Goal: Transaction & Acquisition: Purchase product/service

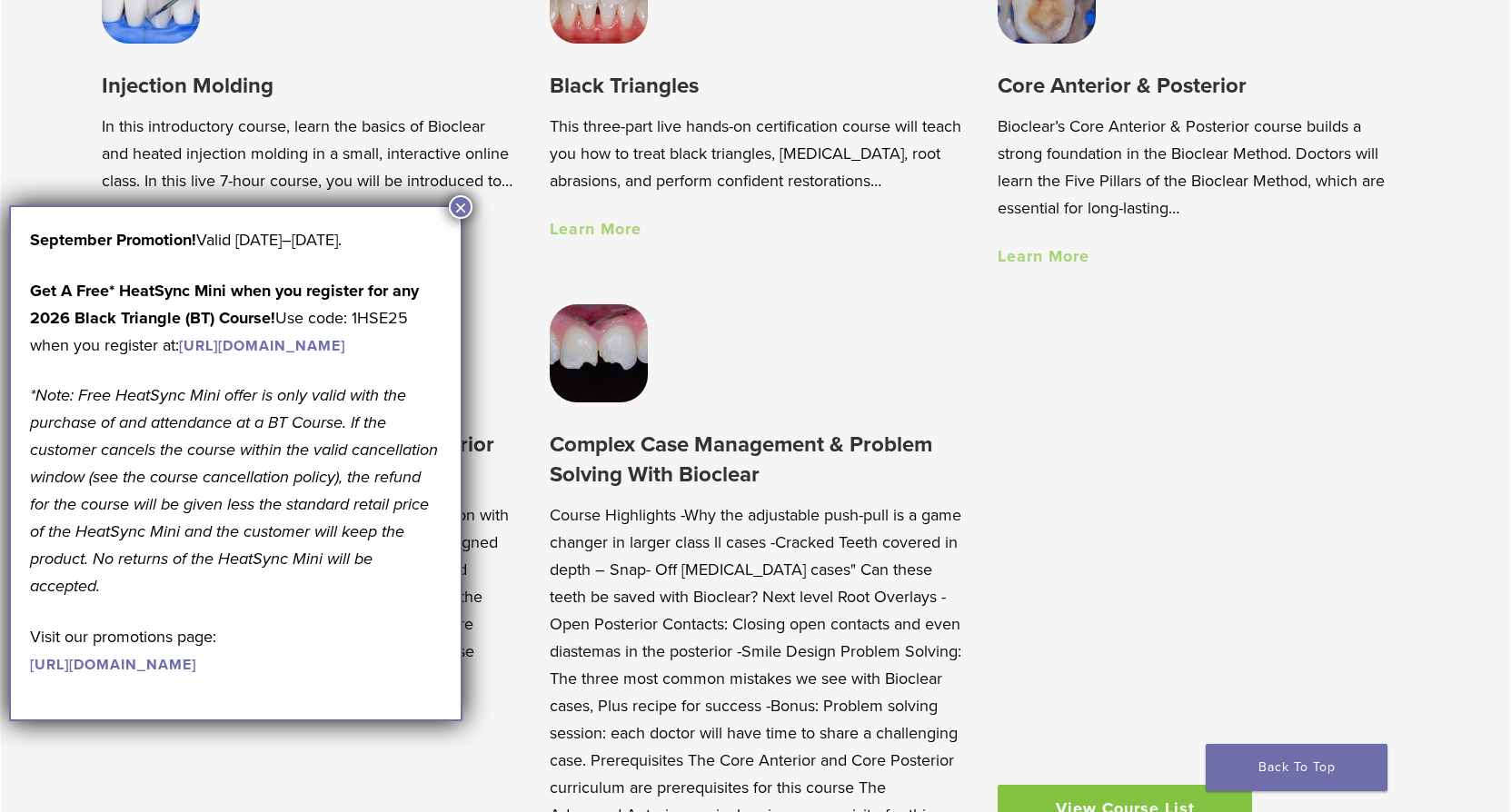
scroll to position [1726, 0]
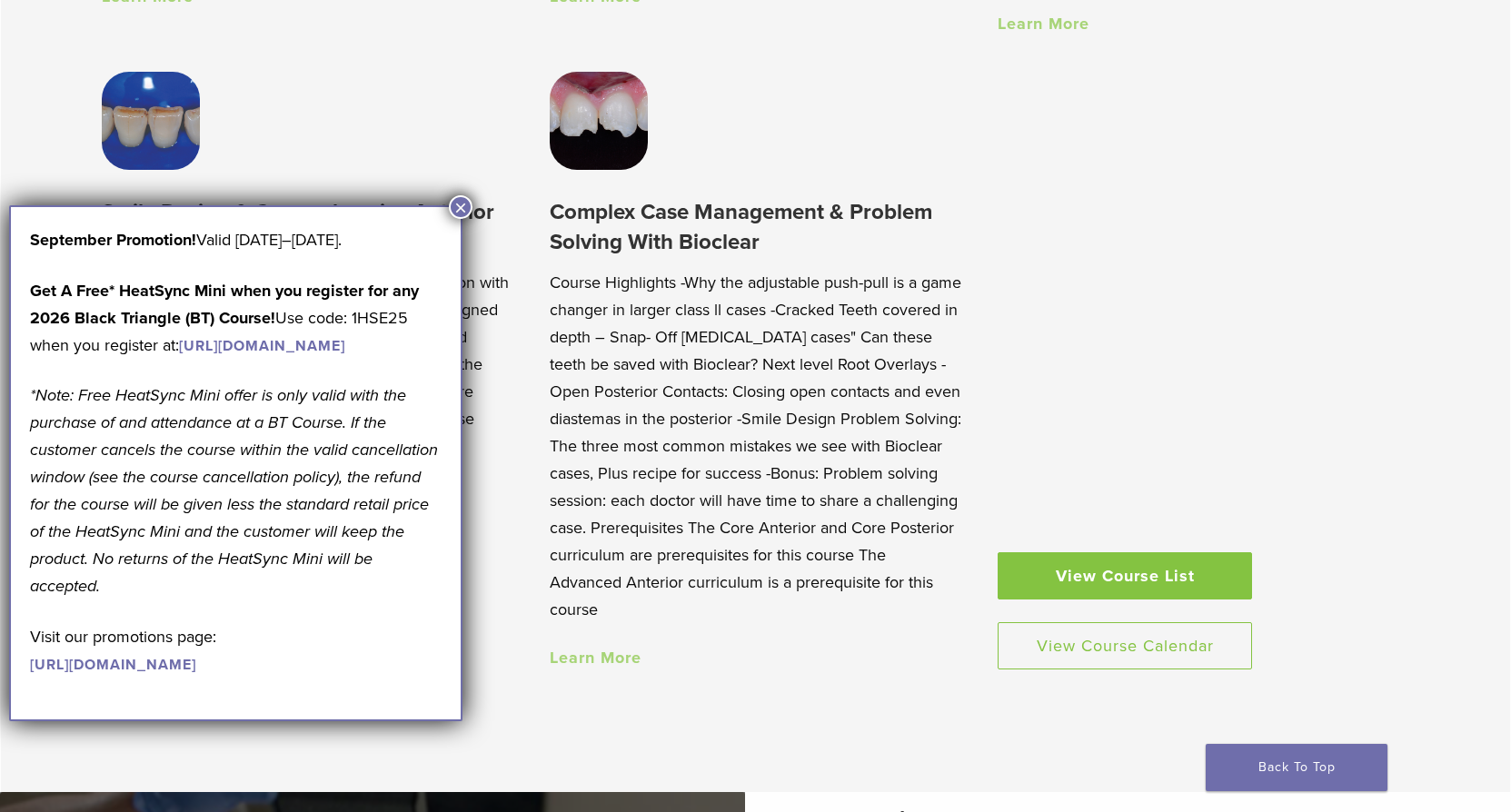
click at [453, 204] on button "×" at bounding box center [461, 207] width 24 height 24
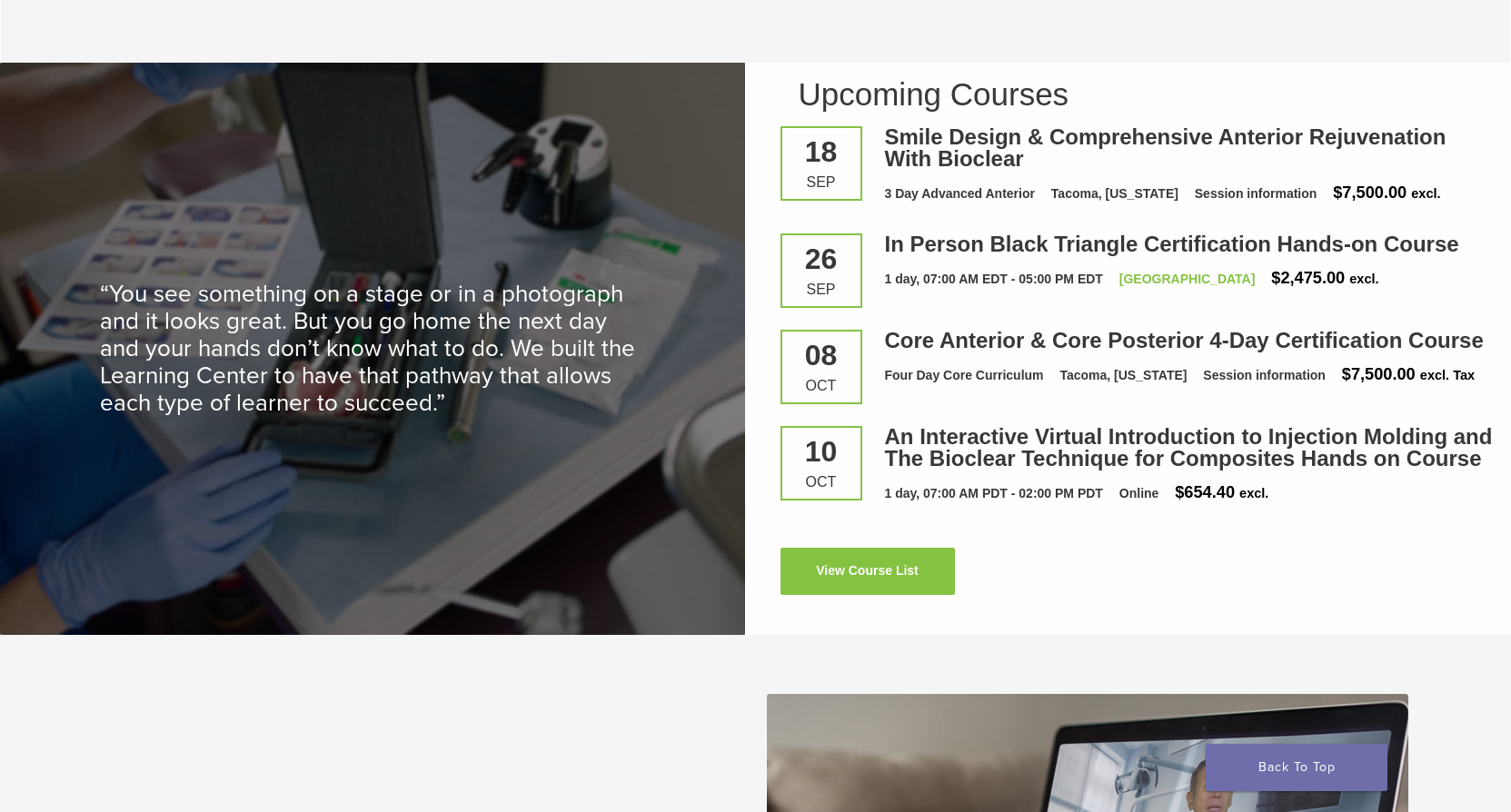
scroll to position [2635, 0]
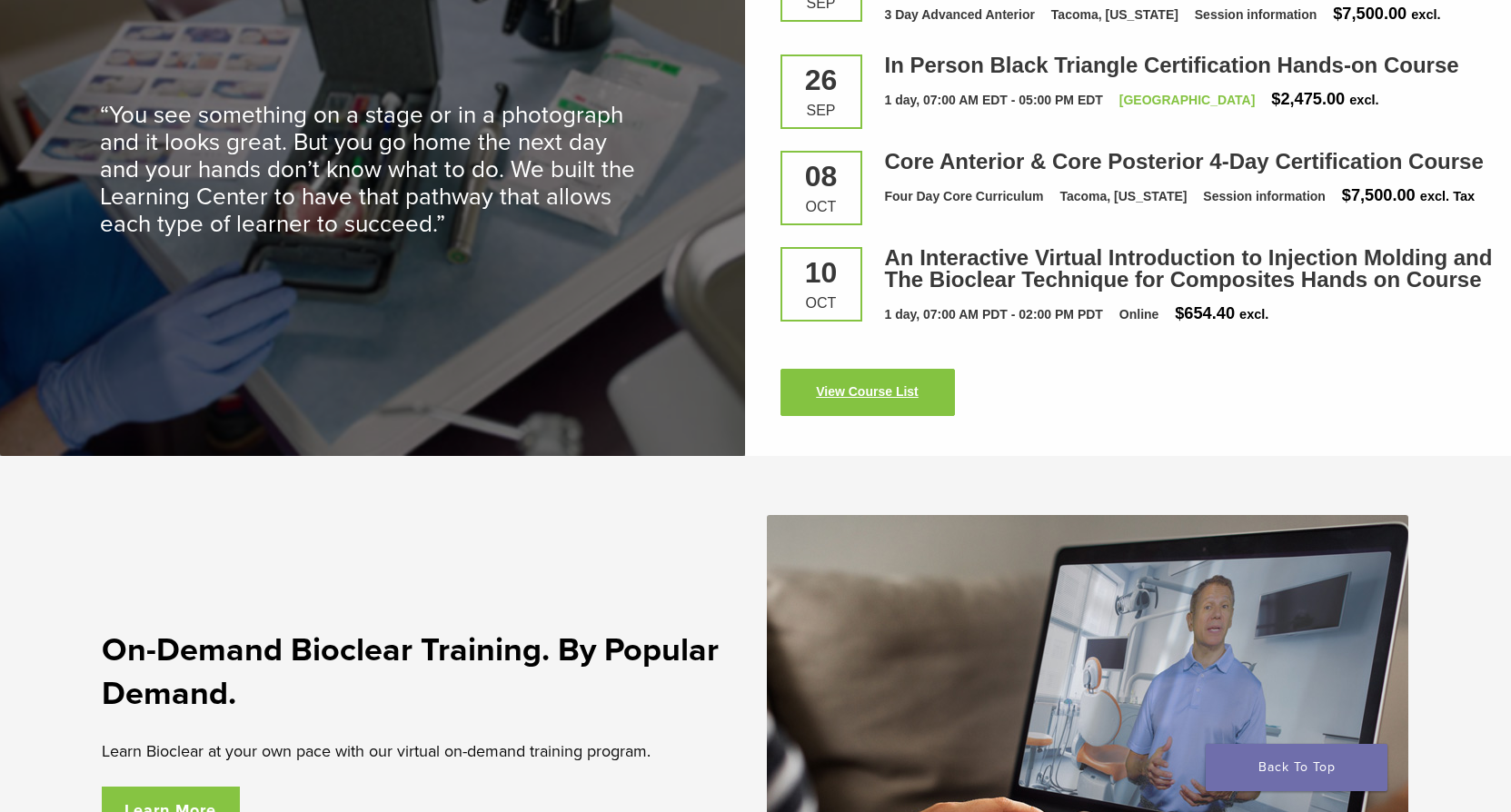
click at [916, 398] on link "View Course List" at bounding box center [867, 392] width 174 height 47
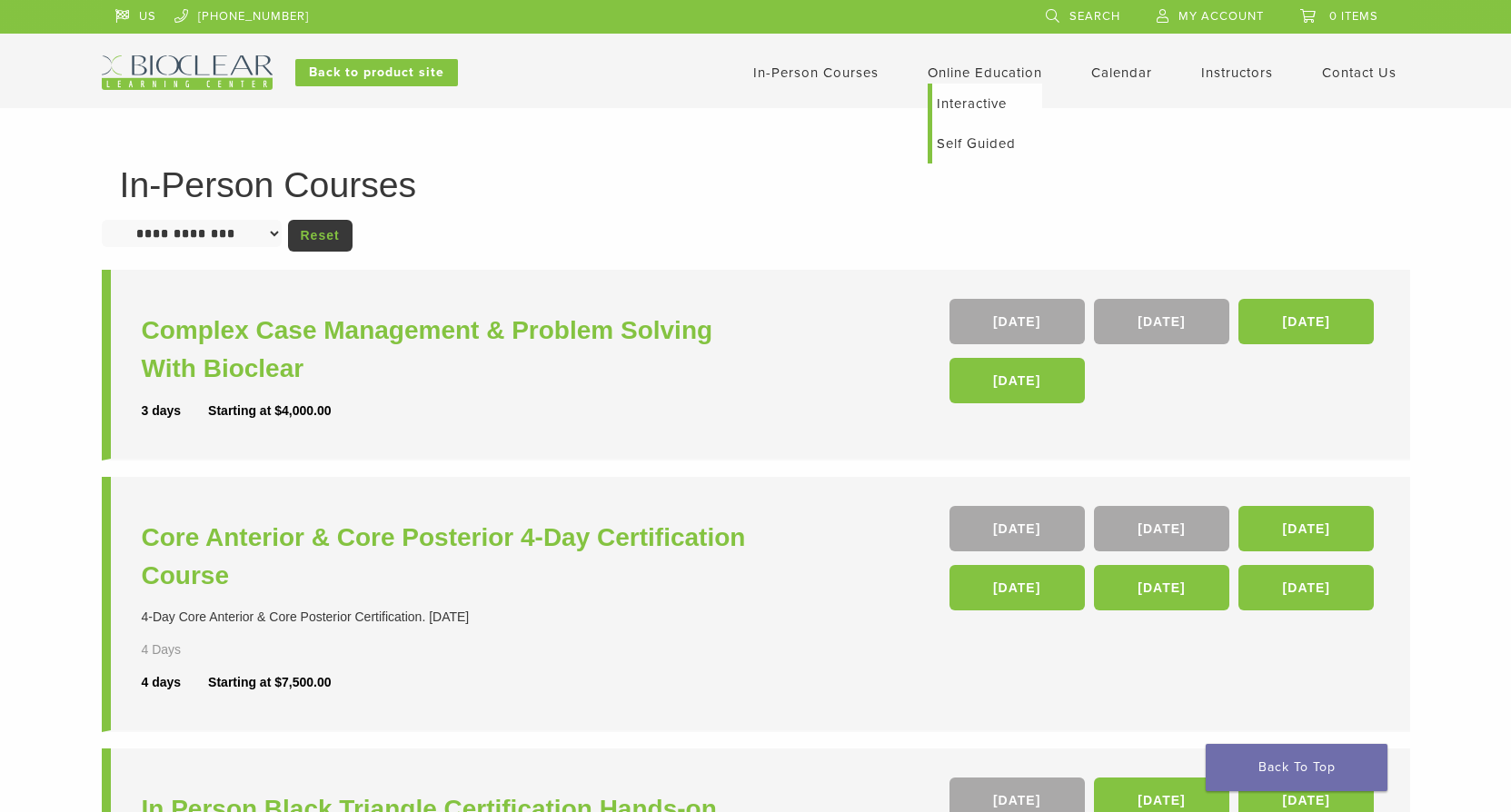
click at [1000, 143] on link "Self Guided" at bounding box center [987, 143] width 109 height 40
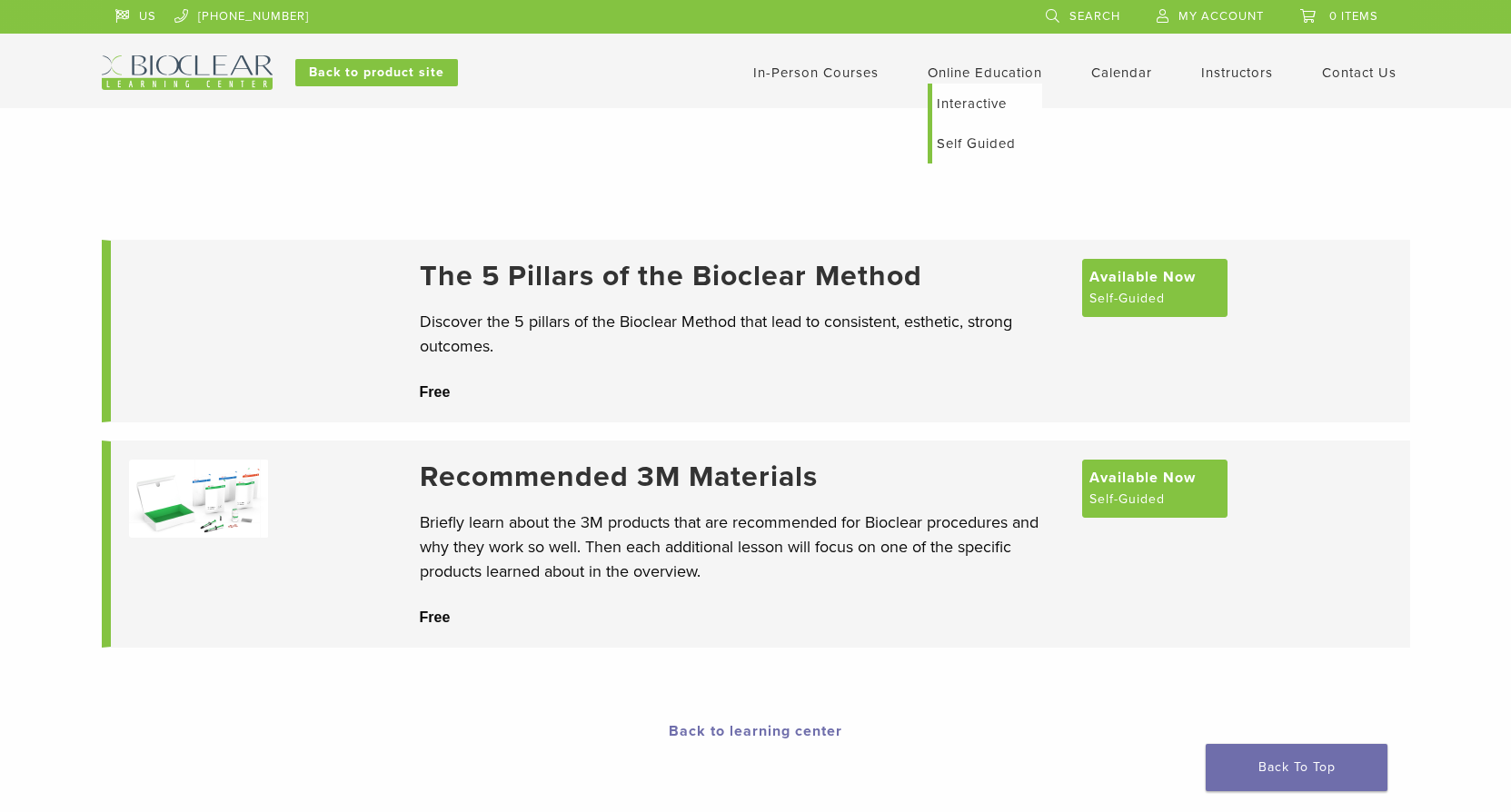
click at [971, 100] on link "Interactive" at bounding box center [987, 104] width 109 height 40
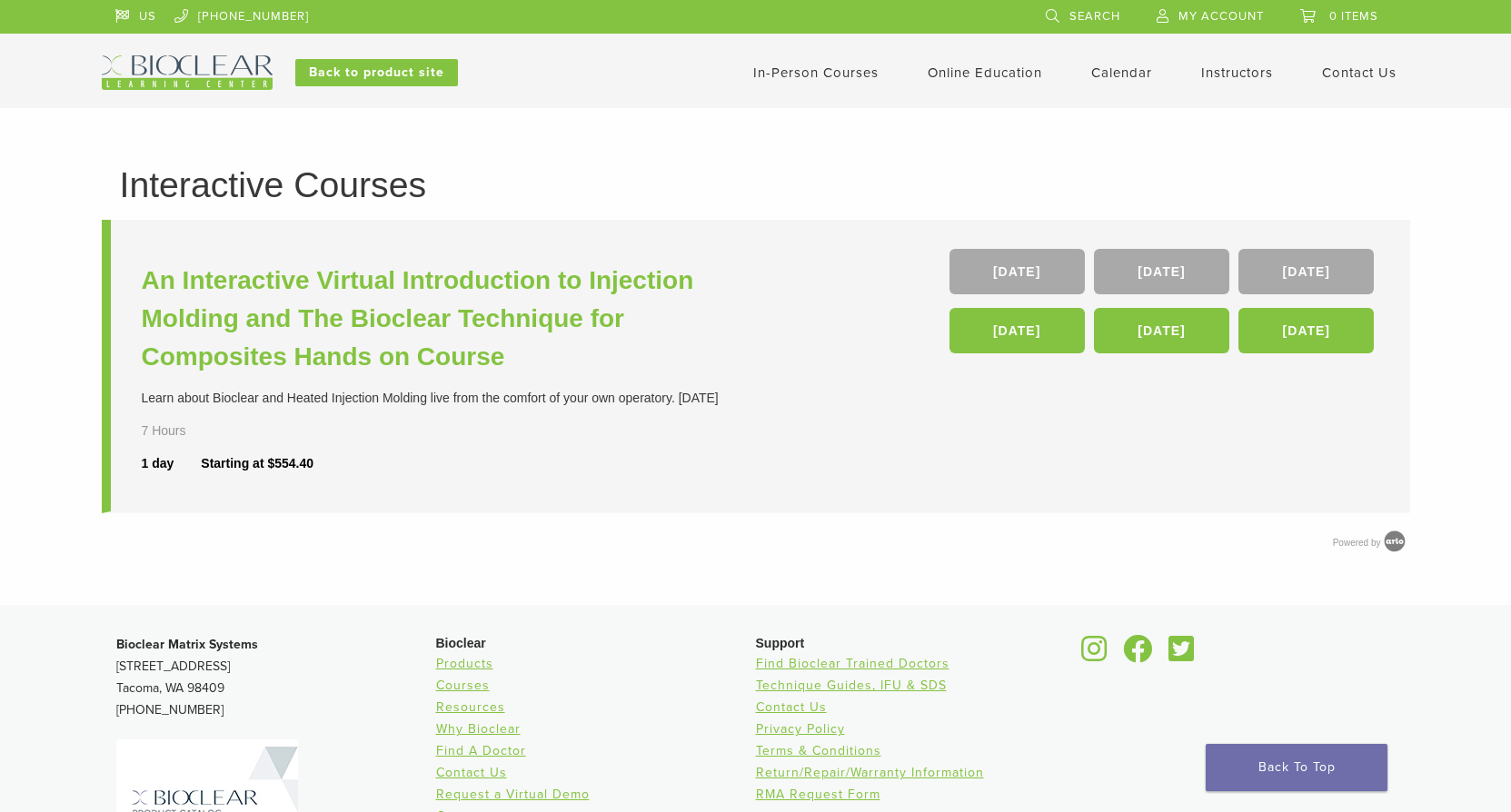
scroll to position [182, 0]
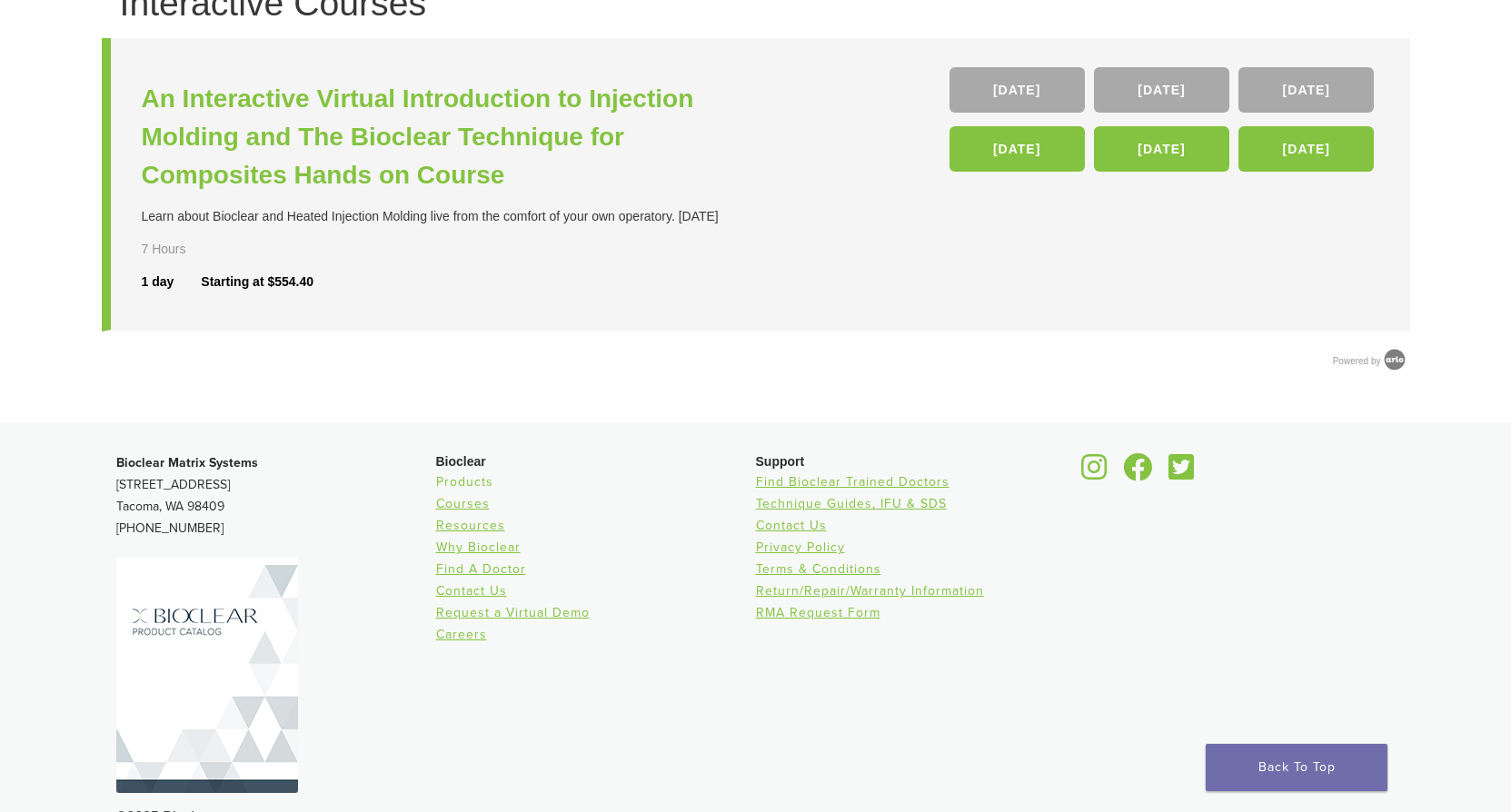
click at [478, 480] on link "Products" at bounding box center [464, 482] width 57 height 16
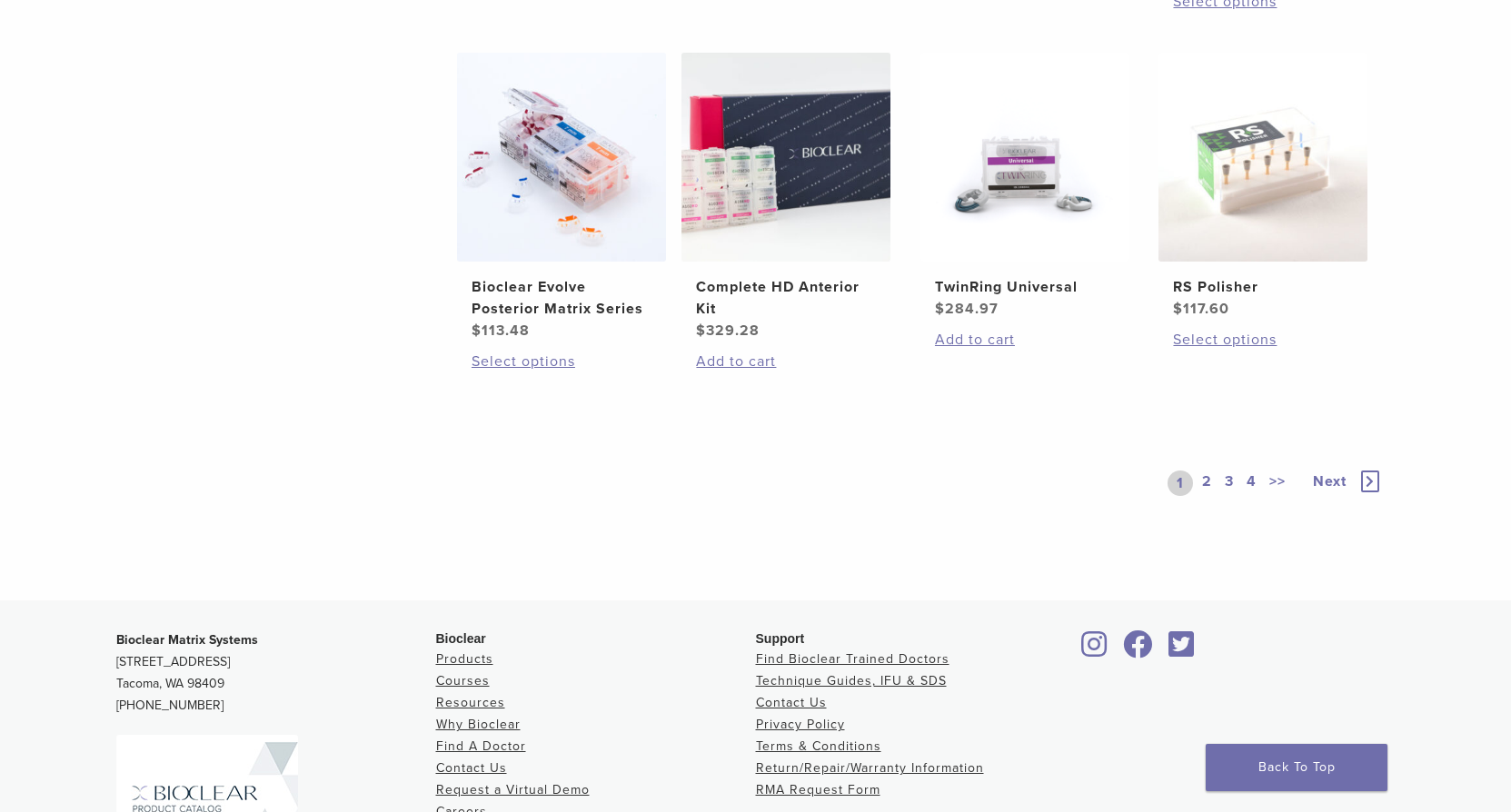
scroll to position [1545, 0]
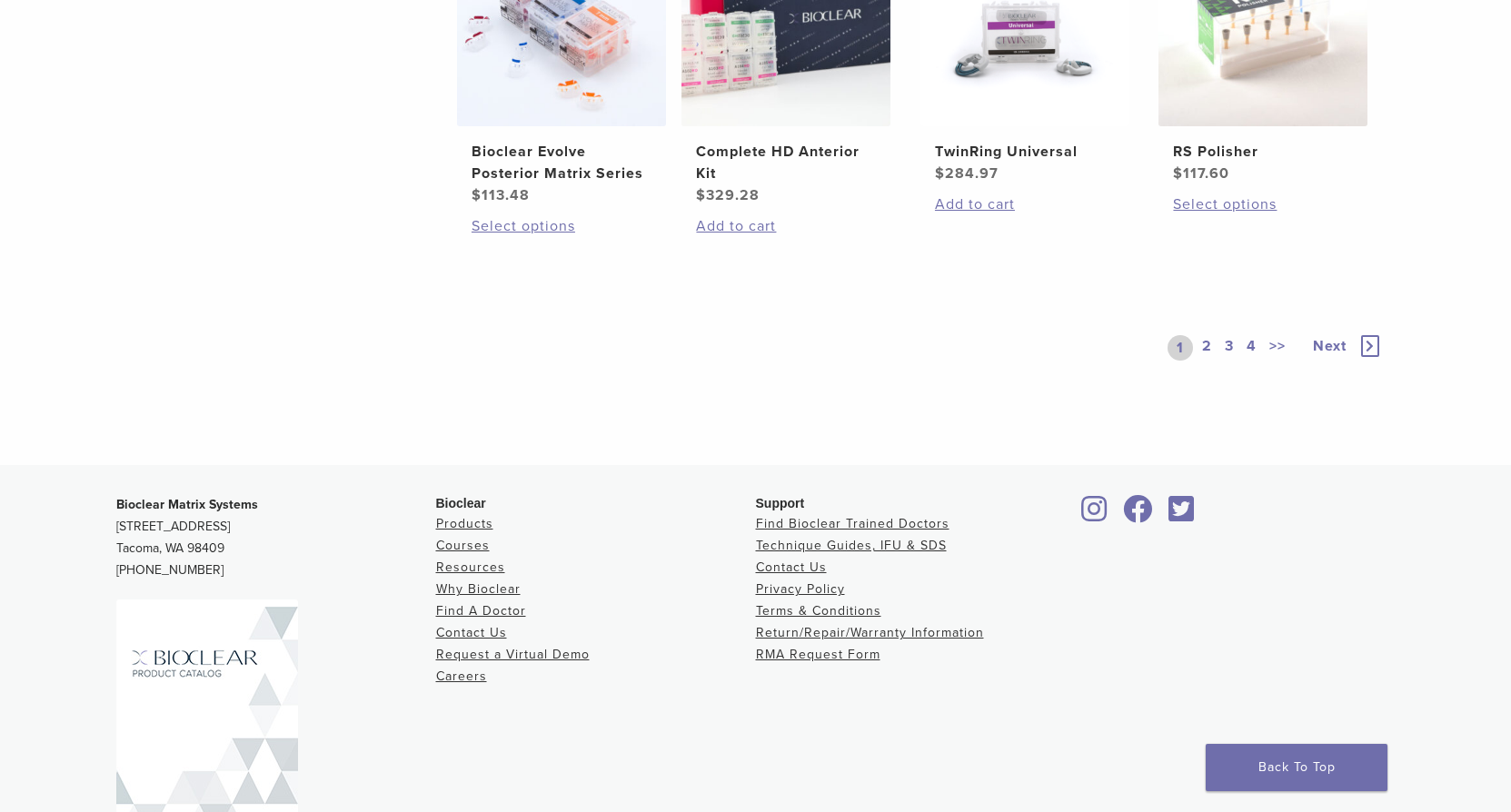
click at [1204, 344] on link "2" at bounding box center [1206, 348] width 17 height 26
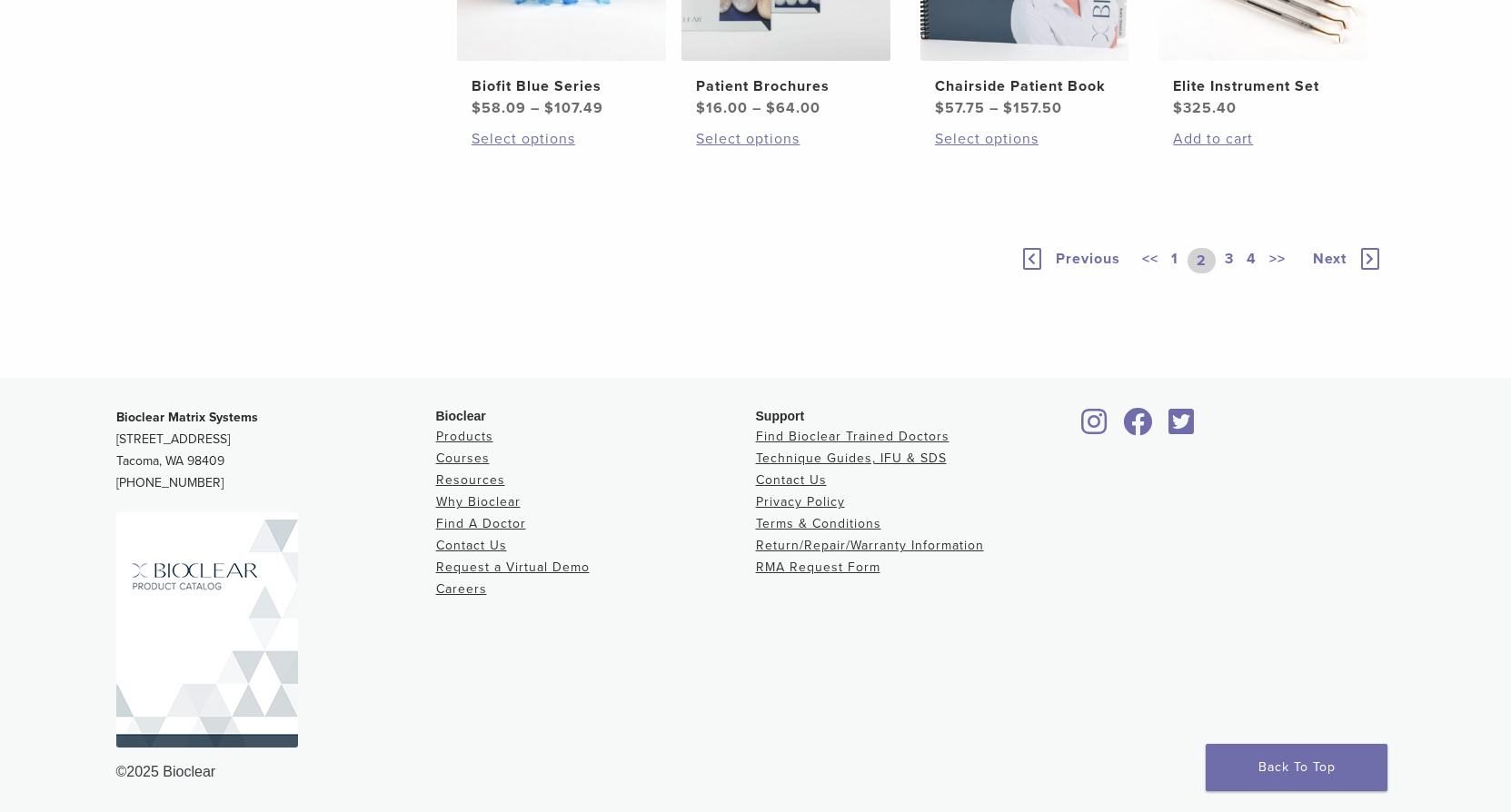
scroll to position [1545, 0]
click at [1228, 274] on link "3" at bounding box center [1229, 261] width 16 height 26
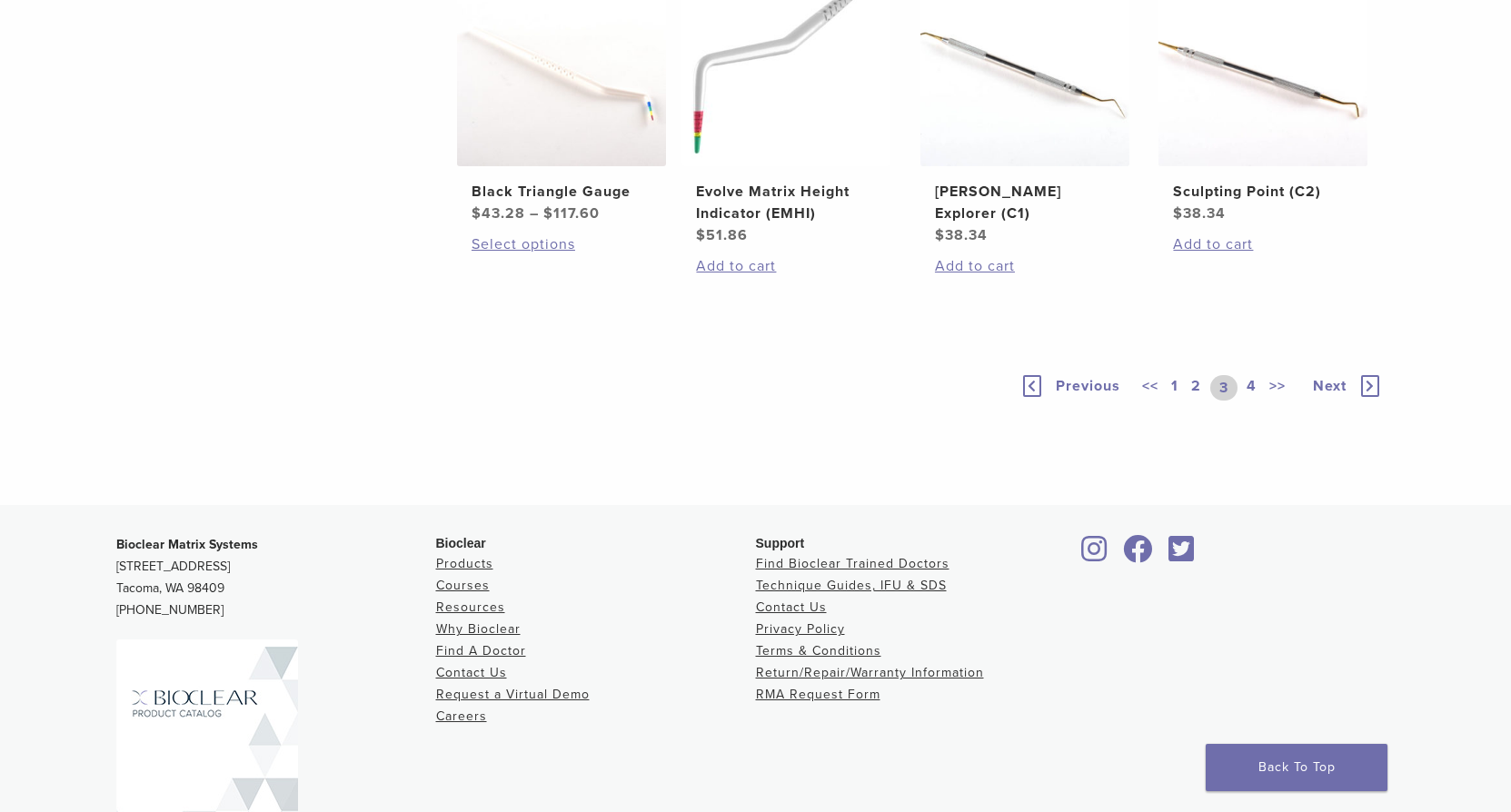
scroll to position [1272, 0]
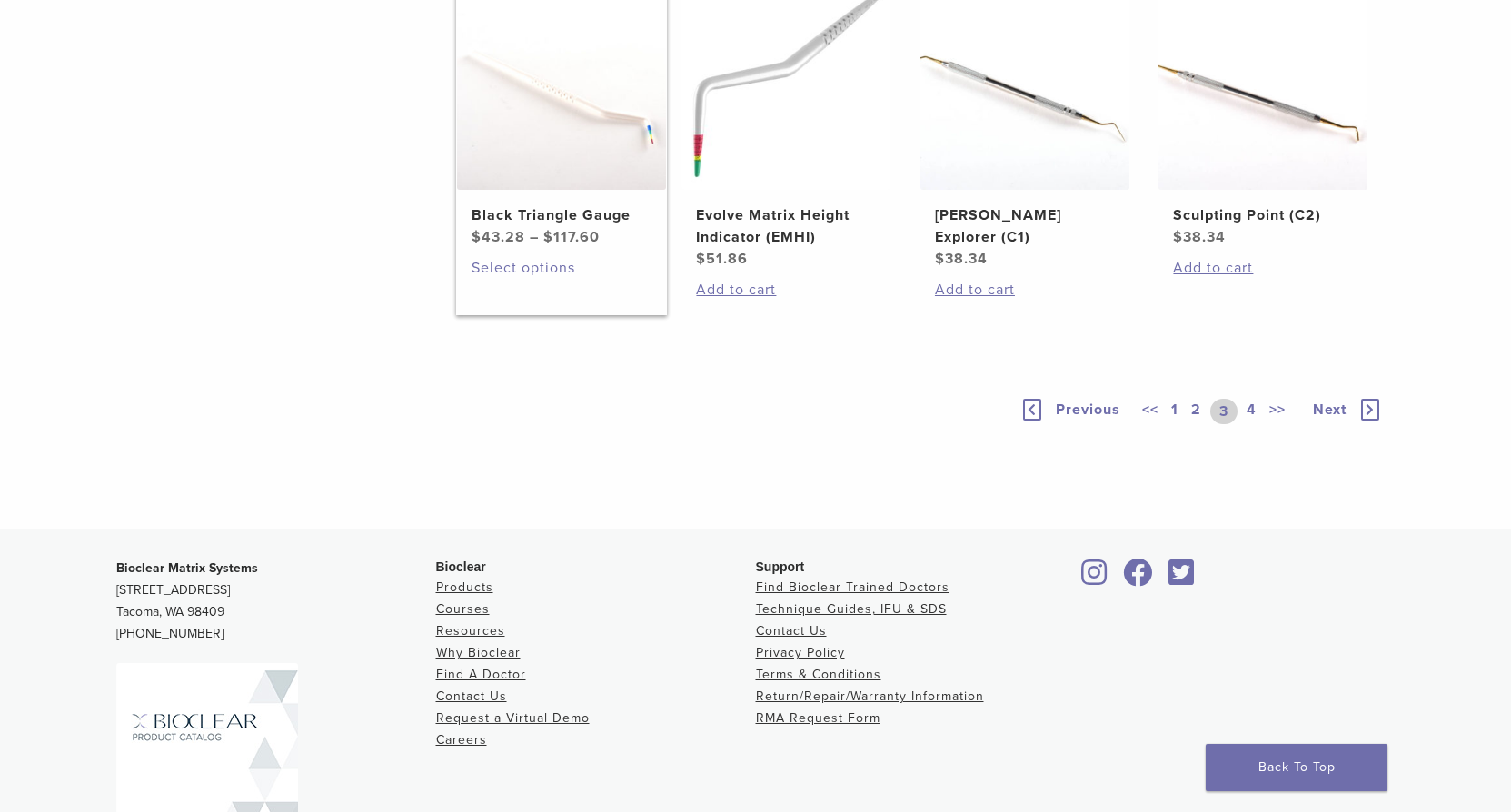
click at [562, 279] on link "Select options" at bounding box center [561, 268] width 180 height 22
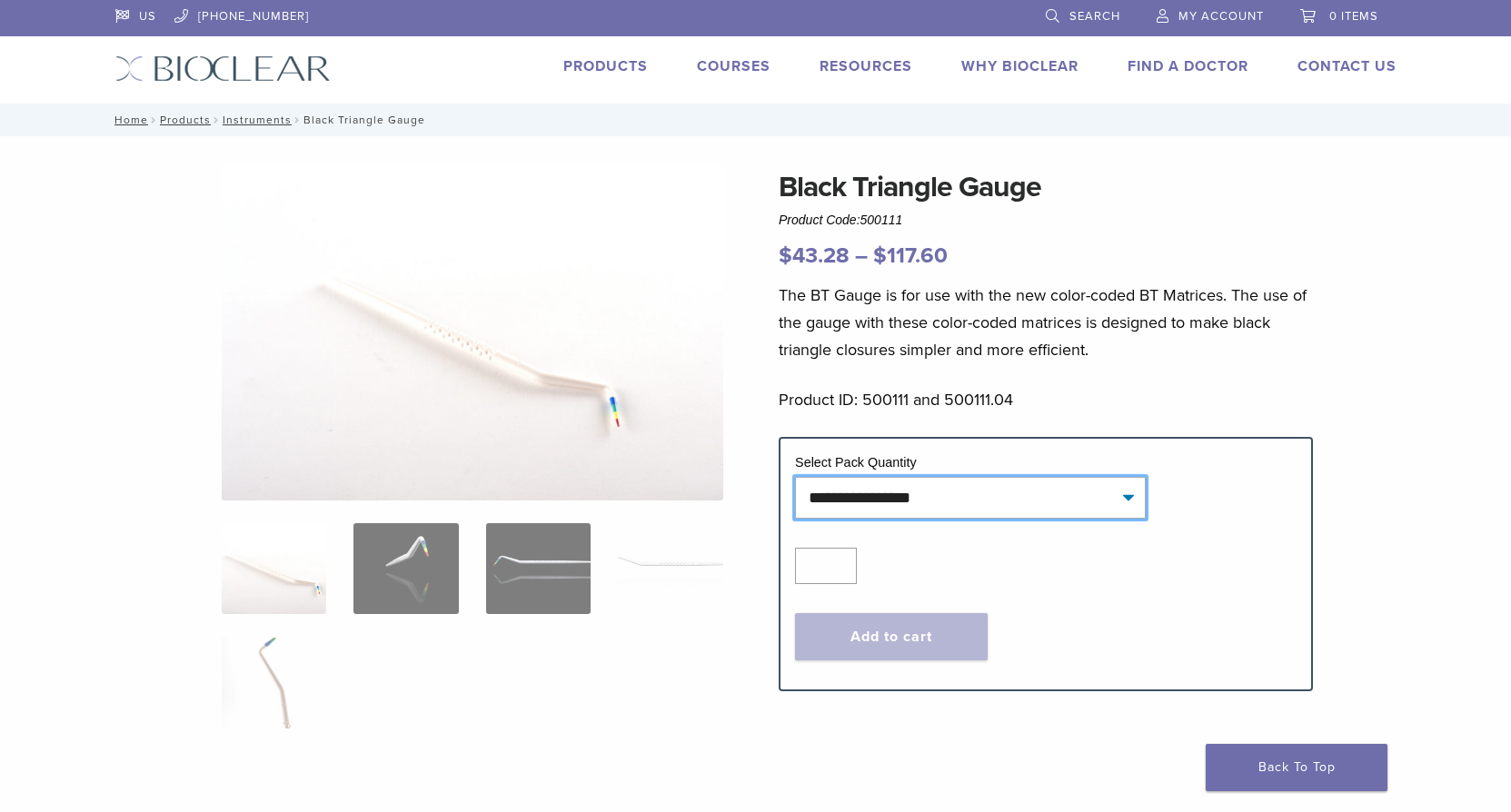
click at [1130, 494] on select "**********" at bounding box center [970, 498] width 350 height 42
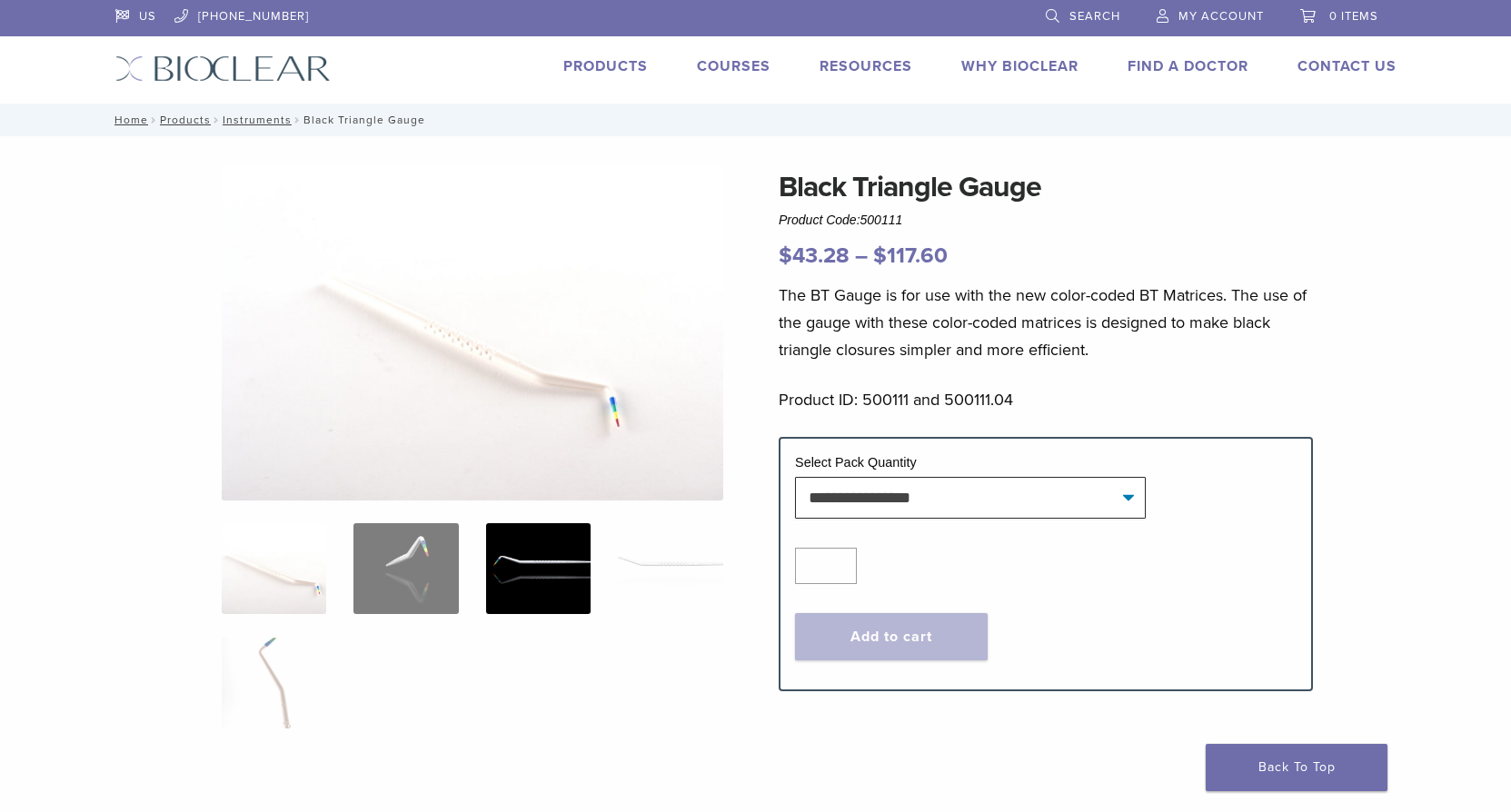
click at [532, 564] on img at bounding box center [538, 569] width 105 height 91
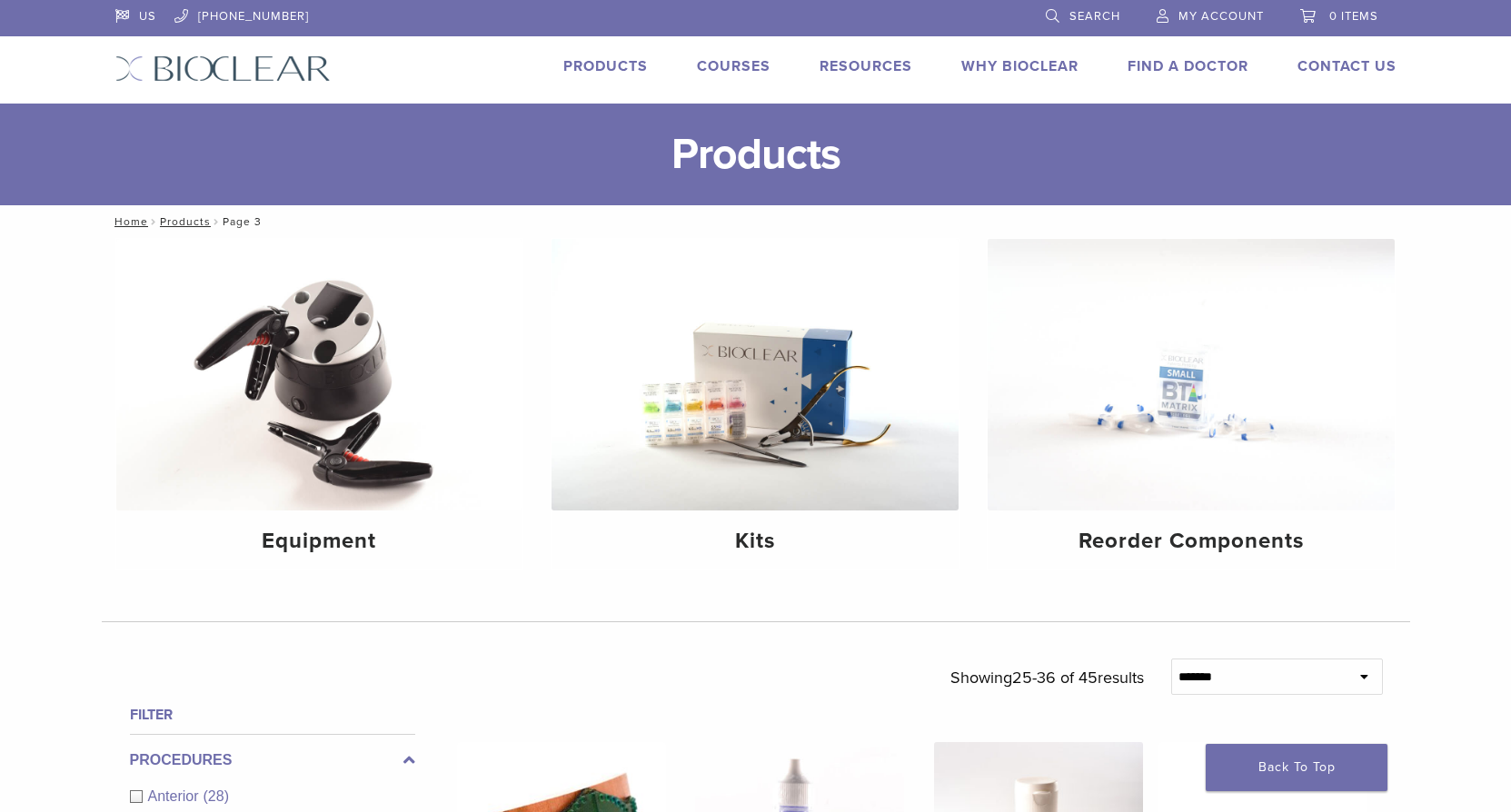
scroll to position [1481, 0]
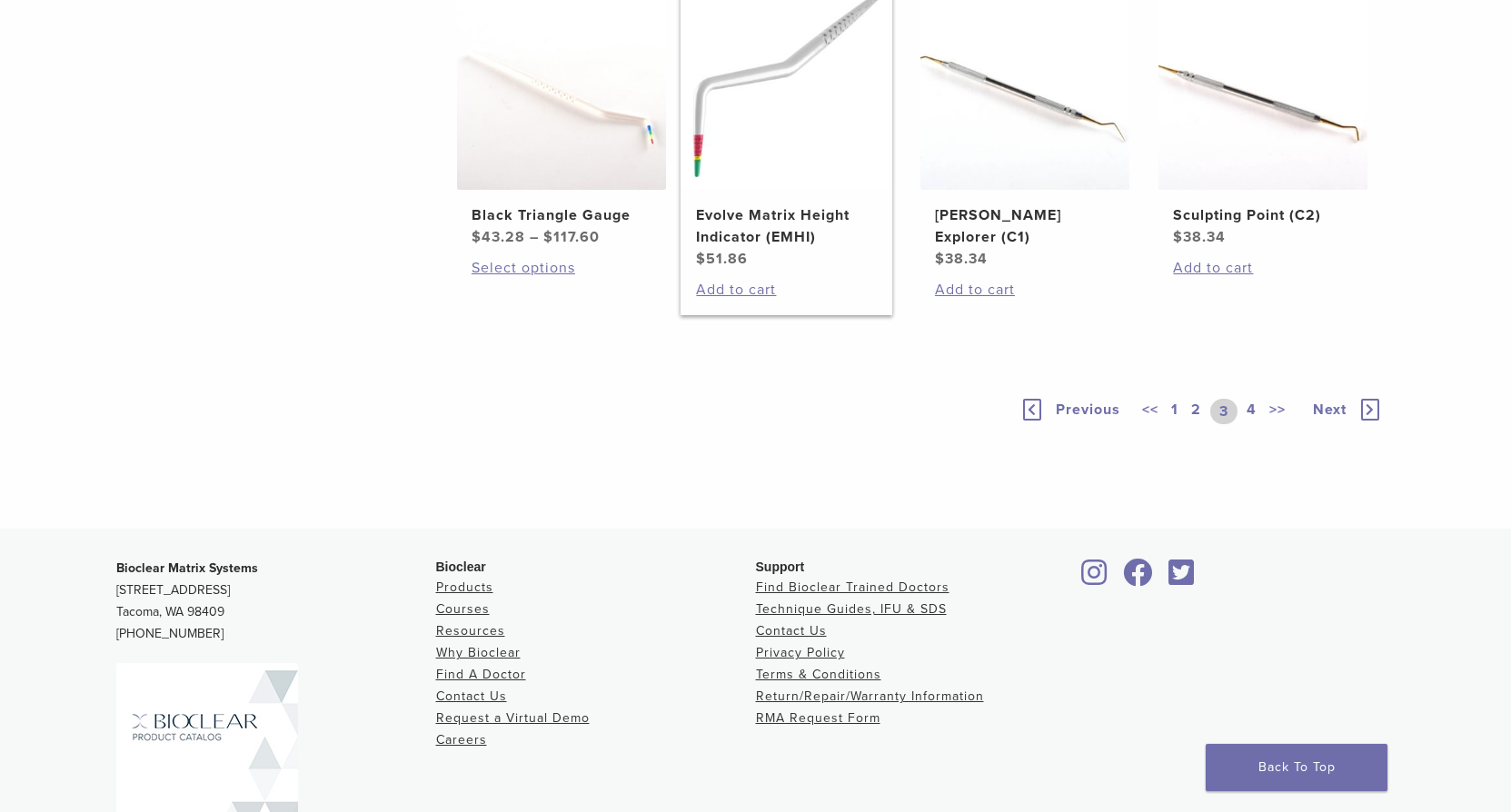
click at [733, 210] on h2 "Evolve Matrix Height Indicator (EMHI)" at bounding box center [786, 226] width 180 height 44
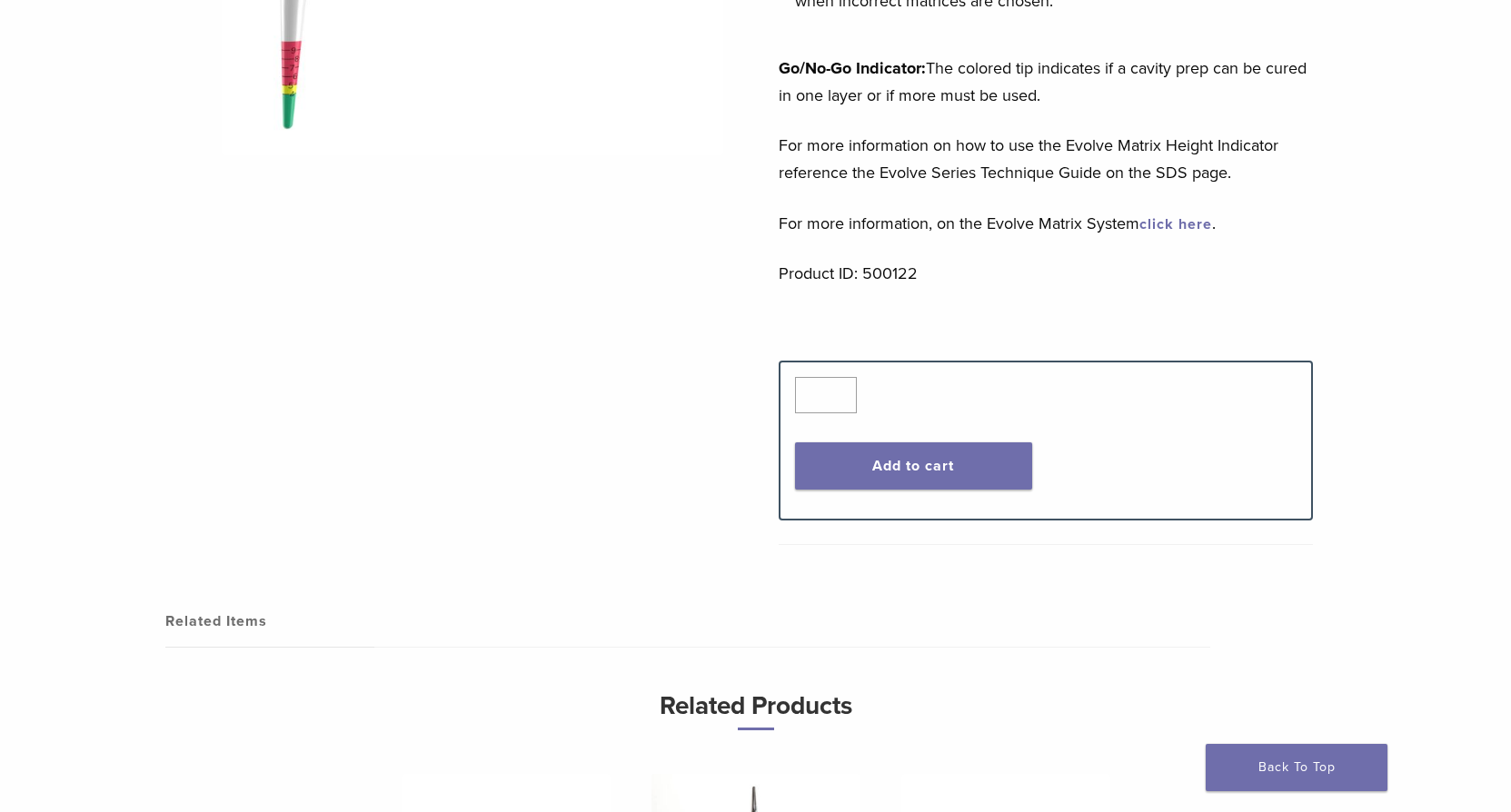
scroll to position [454, 0]
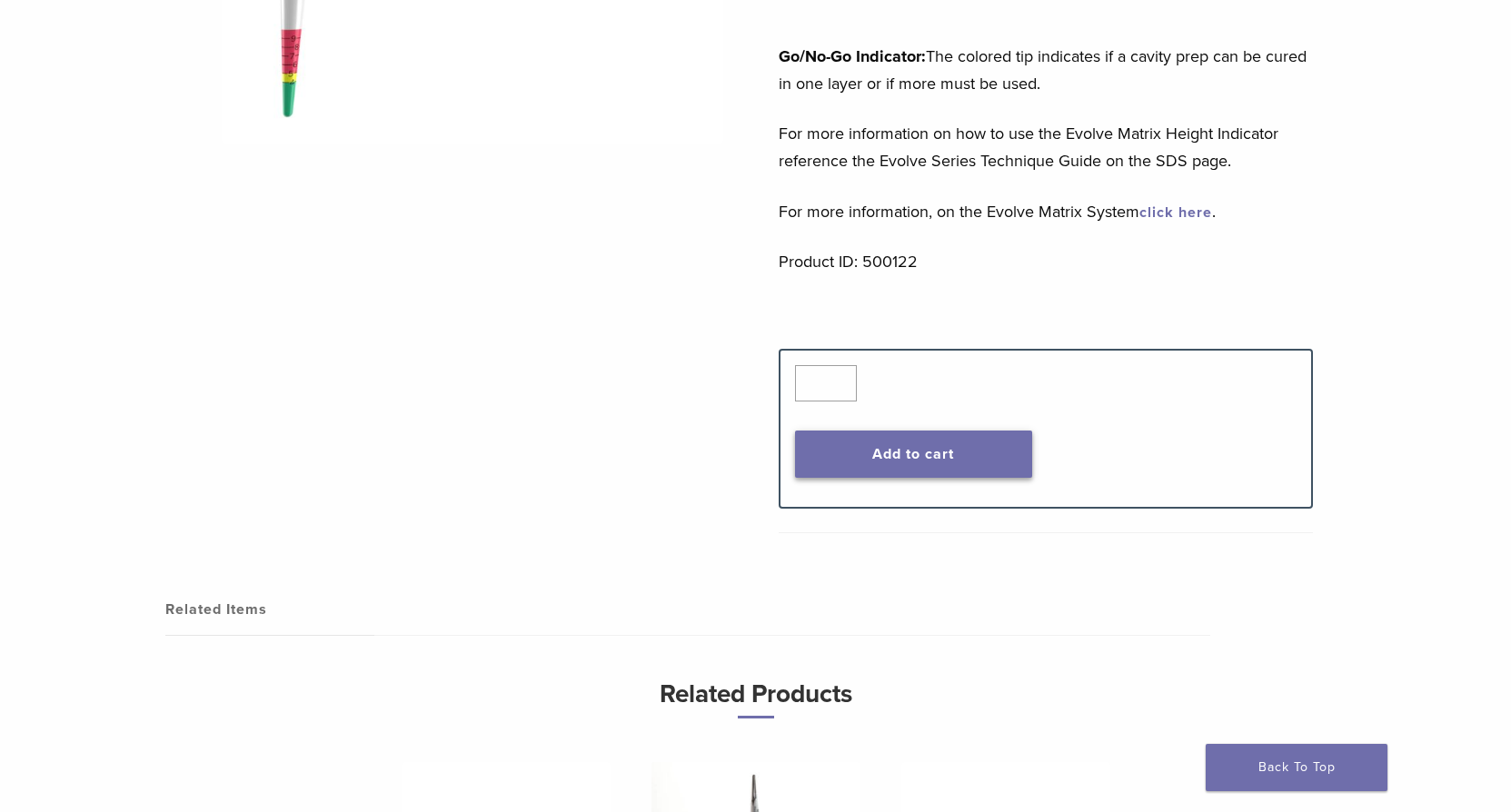
click at [932, 454] on button "Add to cart" at bounding box center [913, 454] width 237 height 47
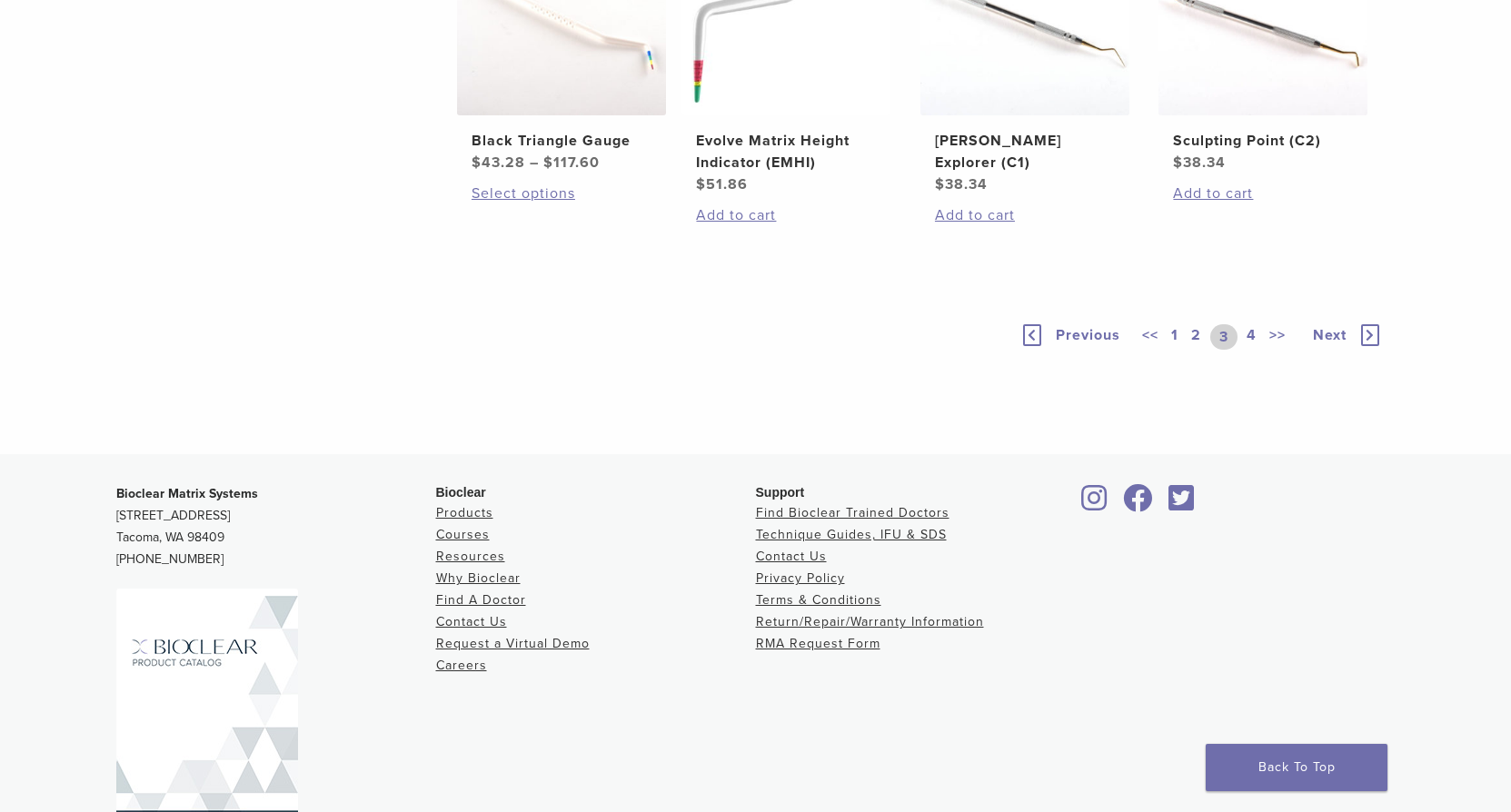
scroll to position [1631, 0]
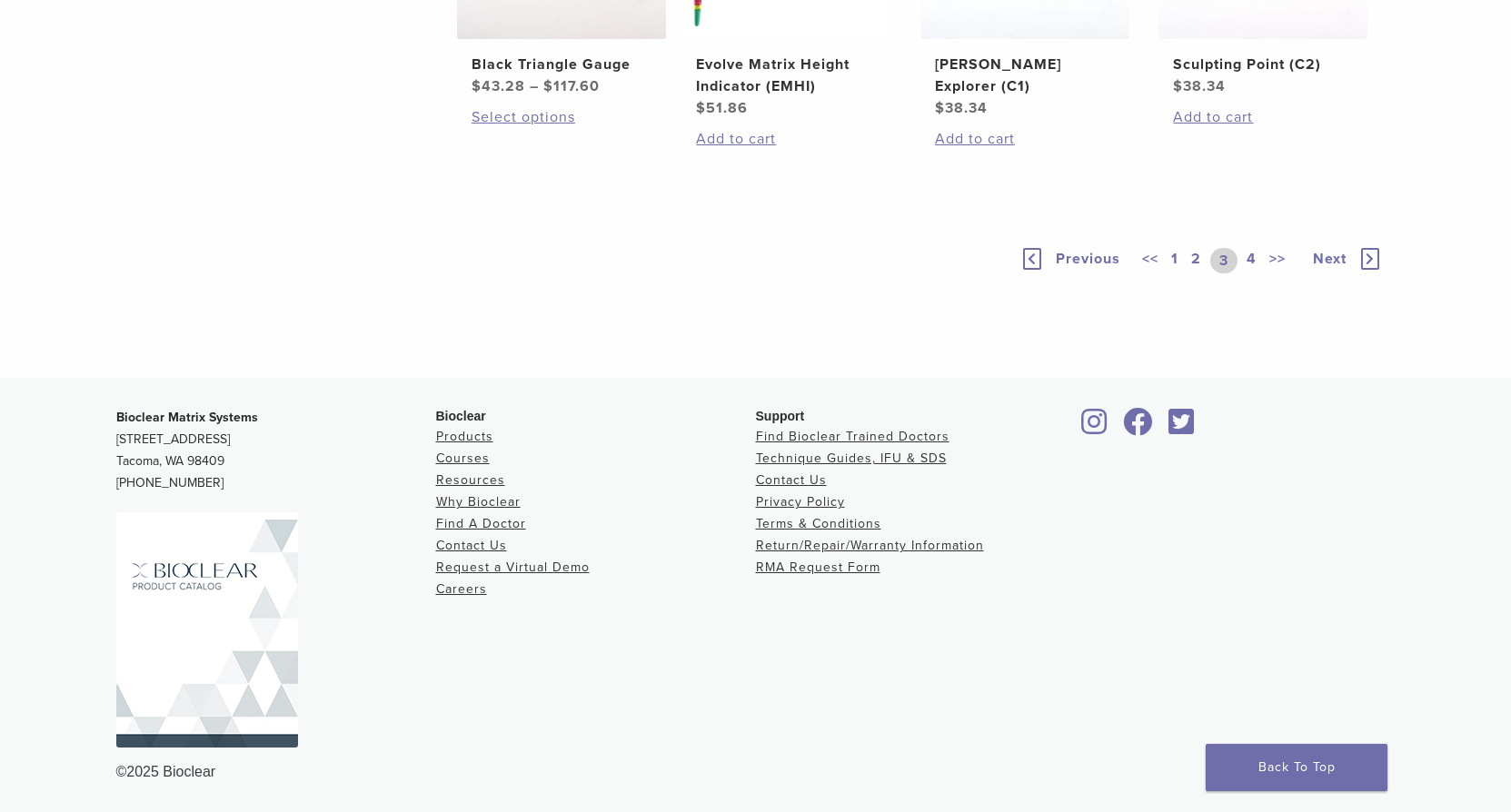
click at [1248, 261] on link "4" at bounding box center [1251, 261] width 17 height 26
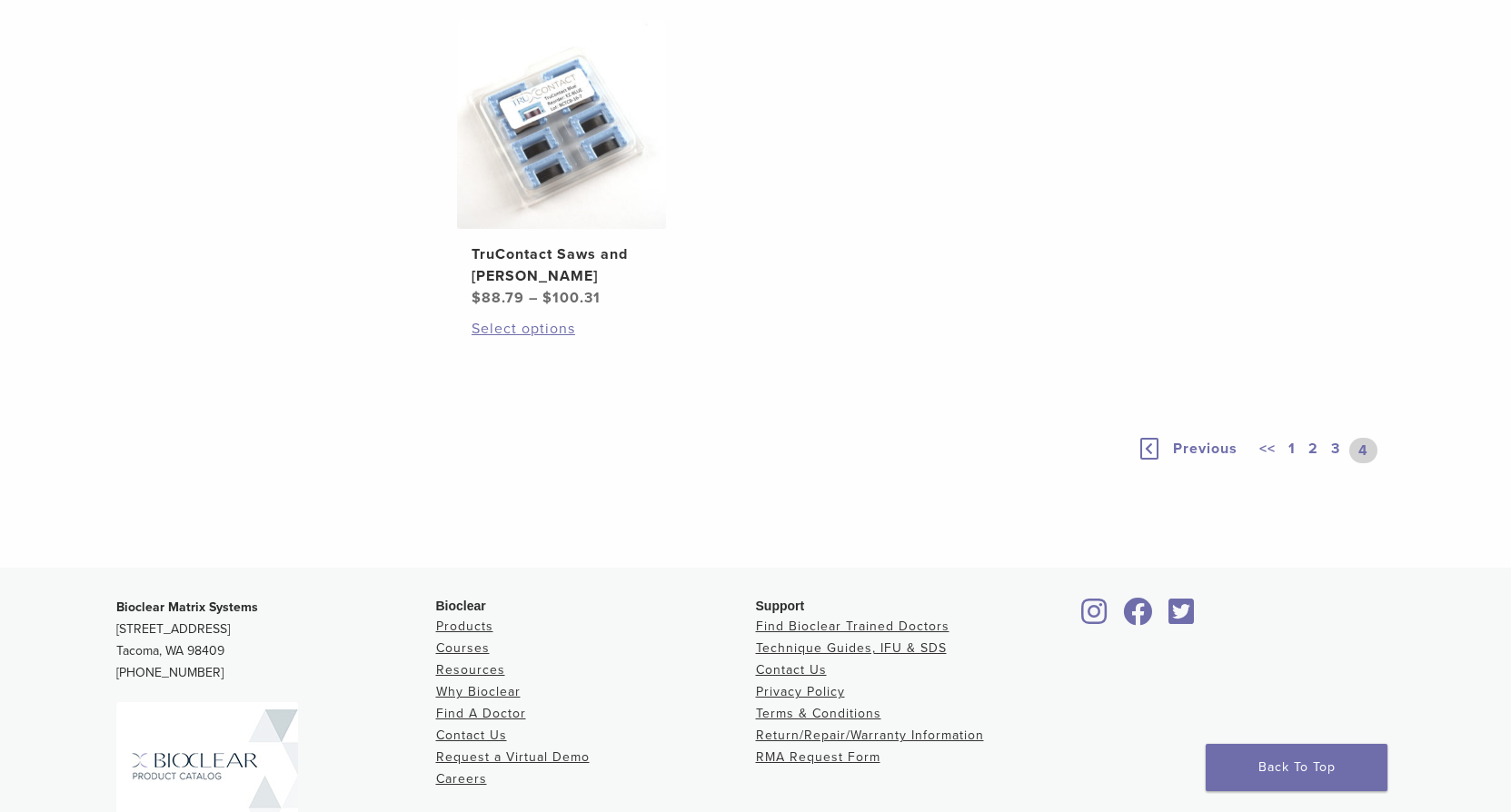
scroll to position [1504, 0]
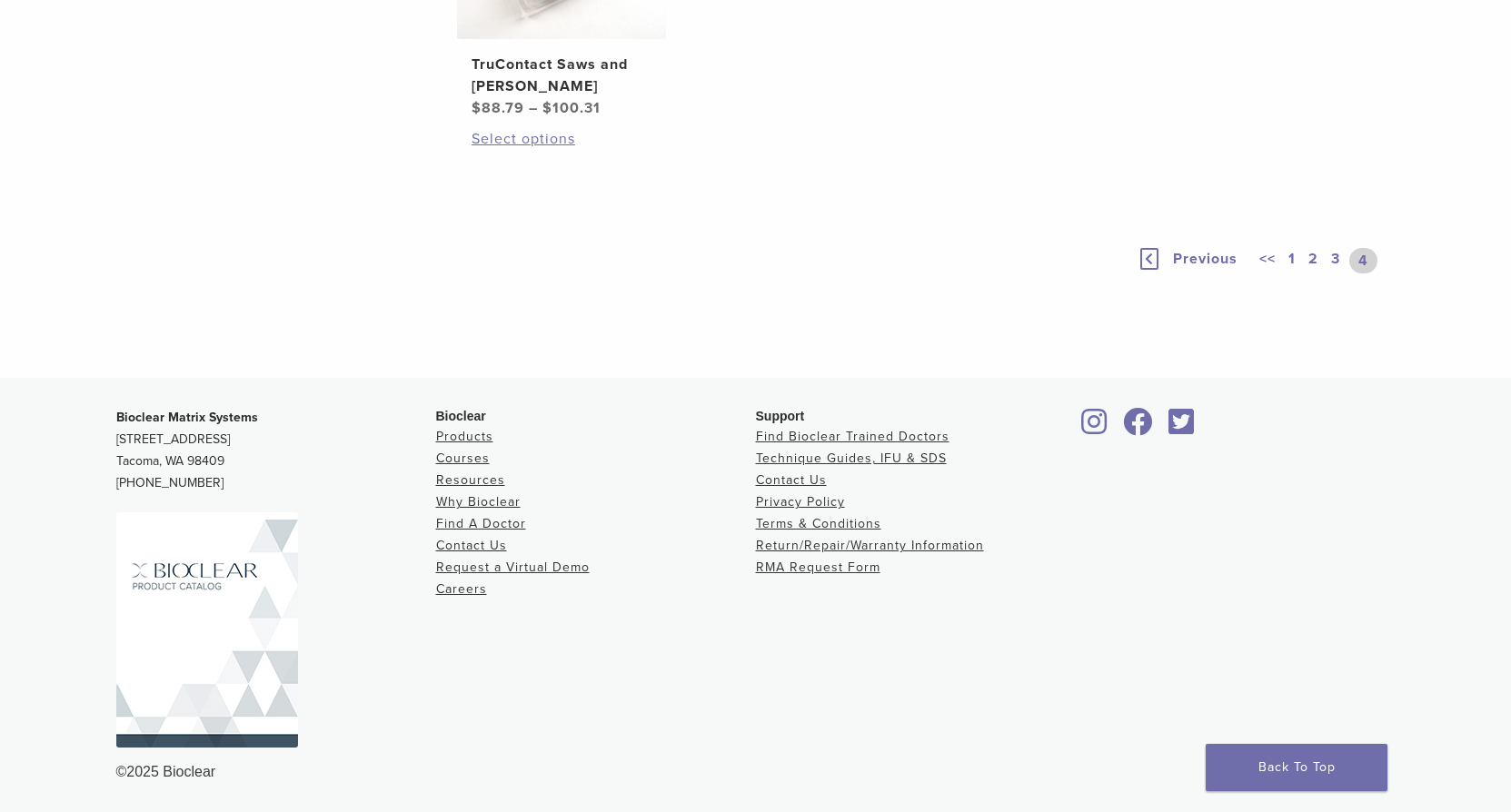
click at [1360, 274] on link "4" at bounding box center [1363, 261] width 28 height 26
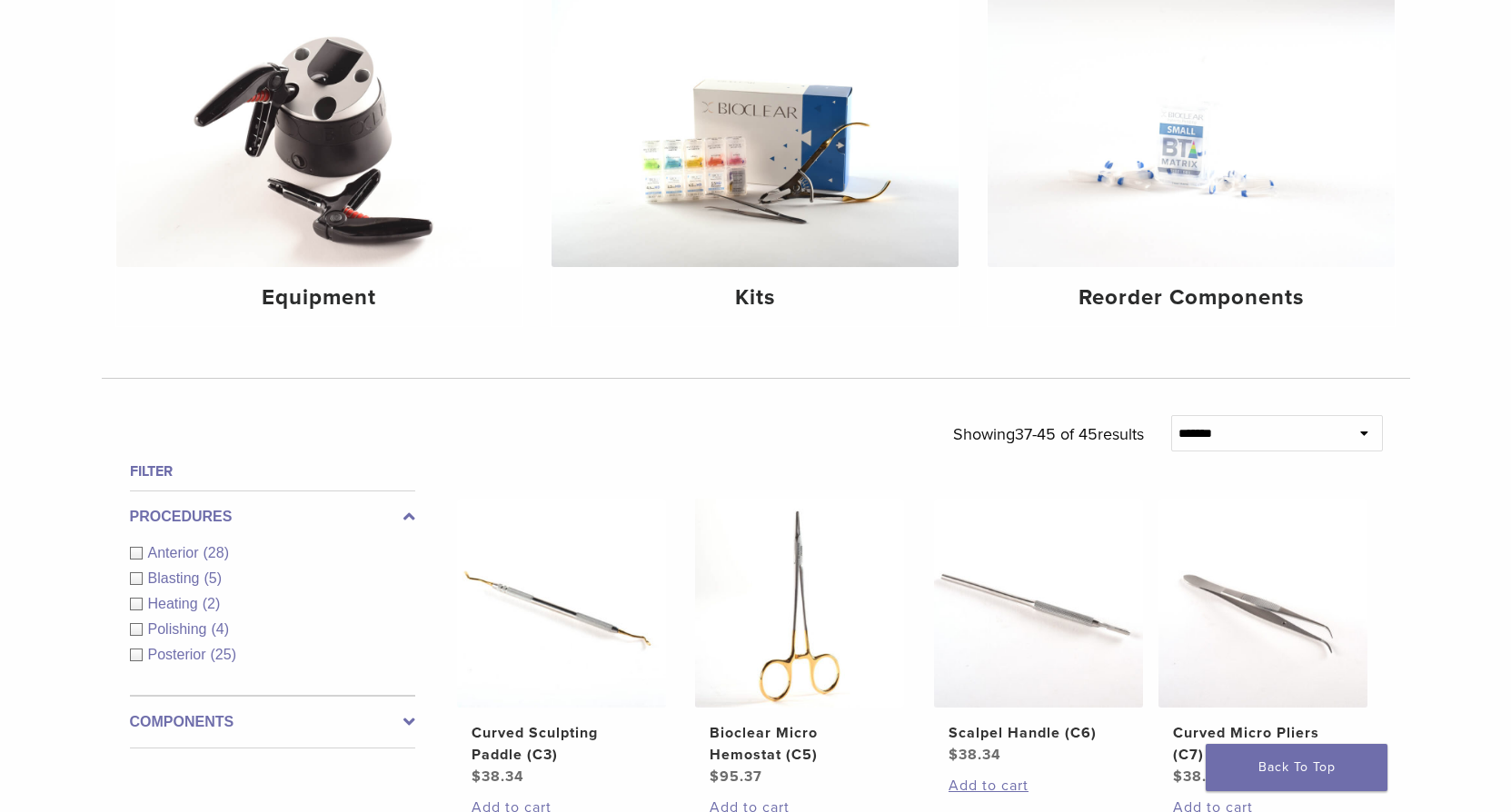
scroll to position [232, 0]
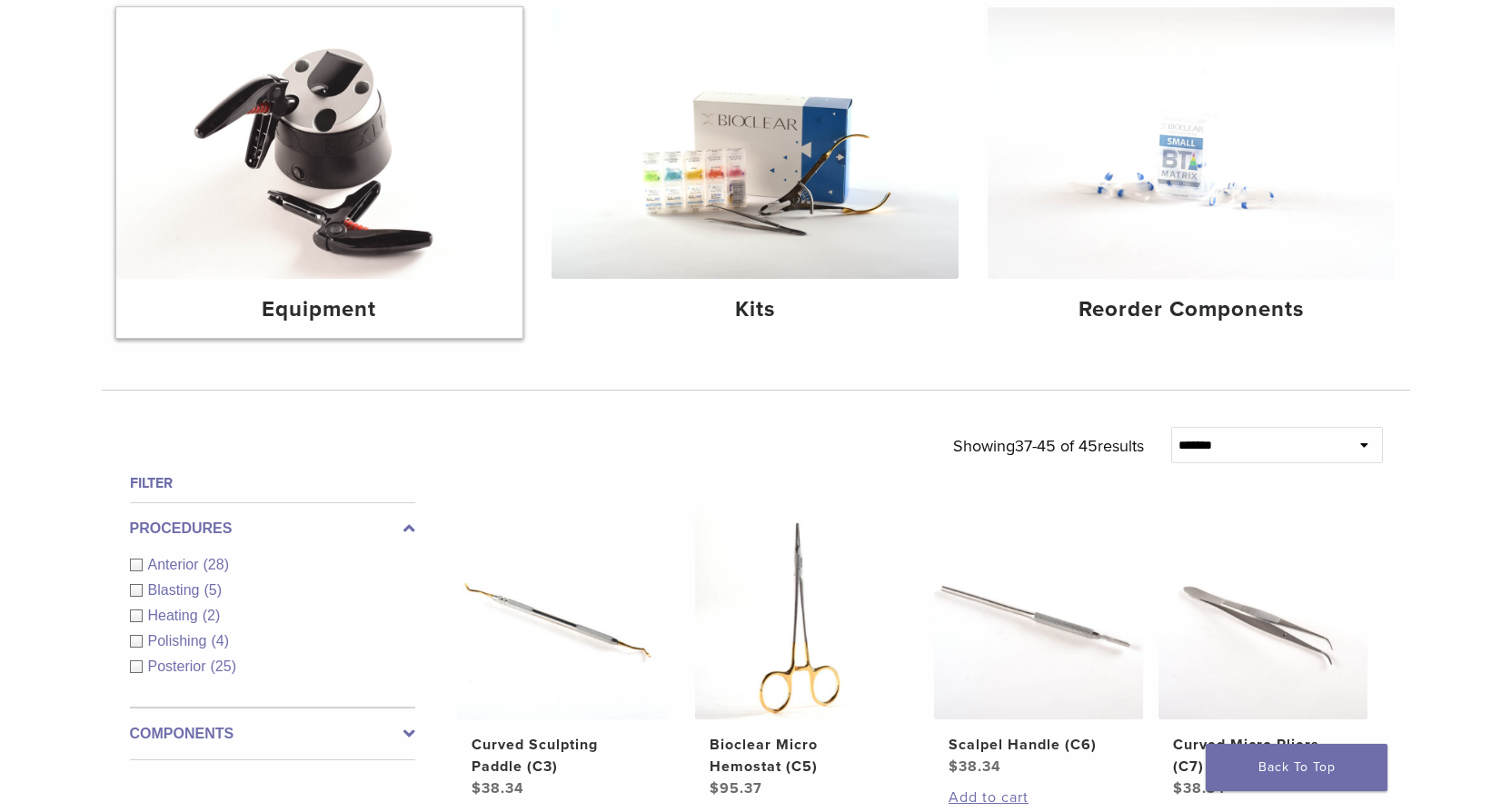
click at [191, 264] on img at bounding box center [319, 143] width 407 height 272
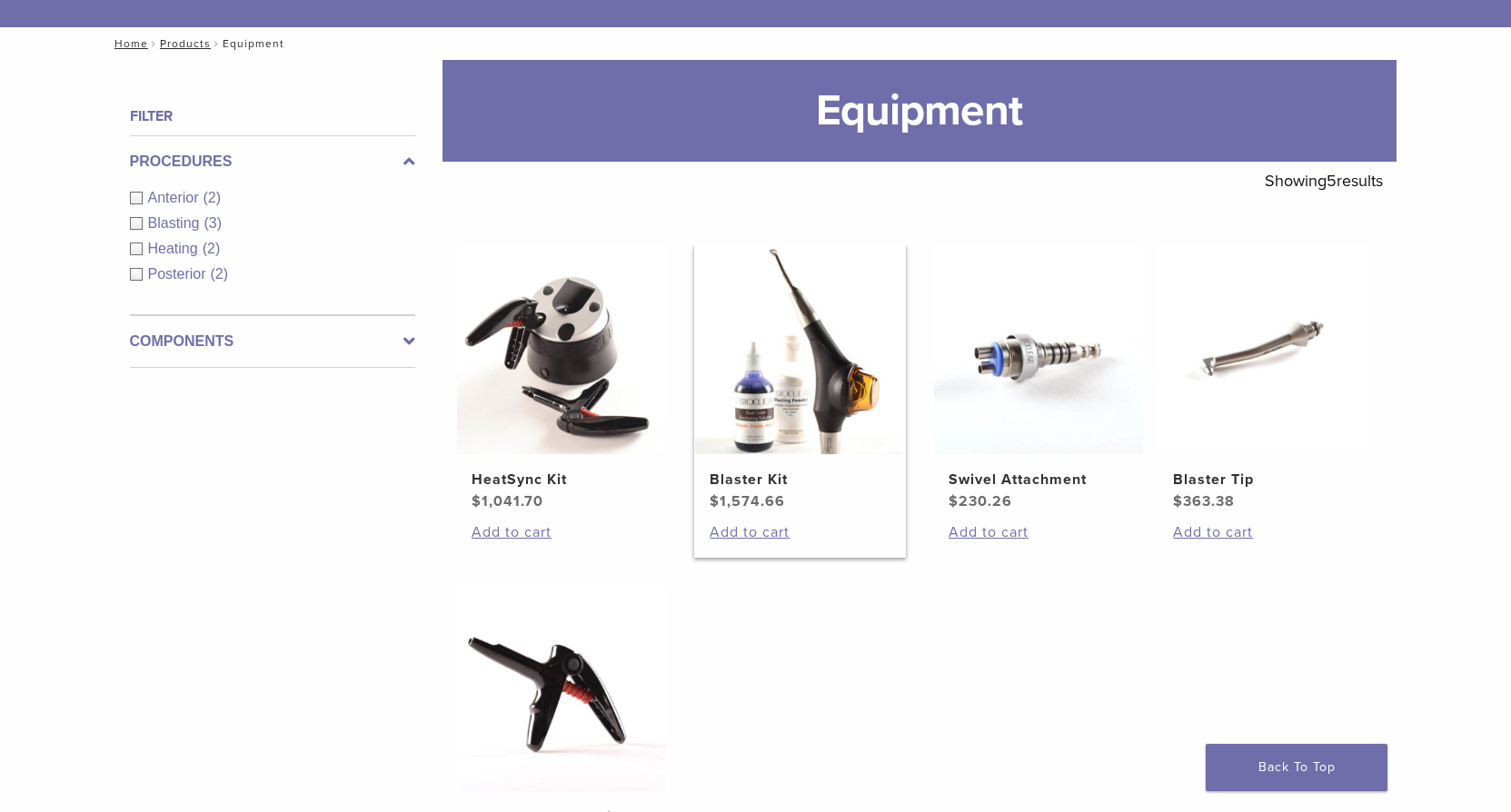
scroll to position [182, 0]
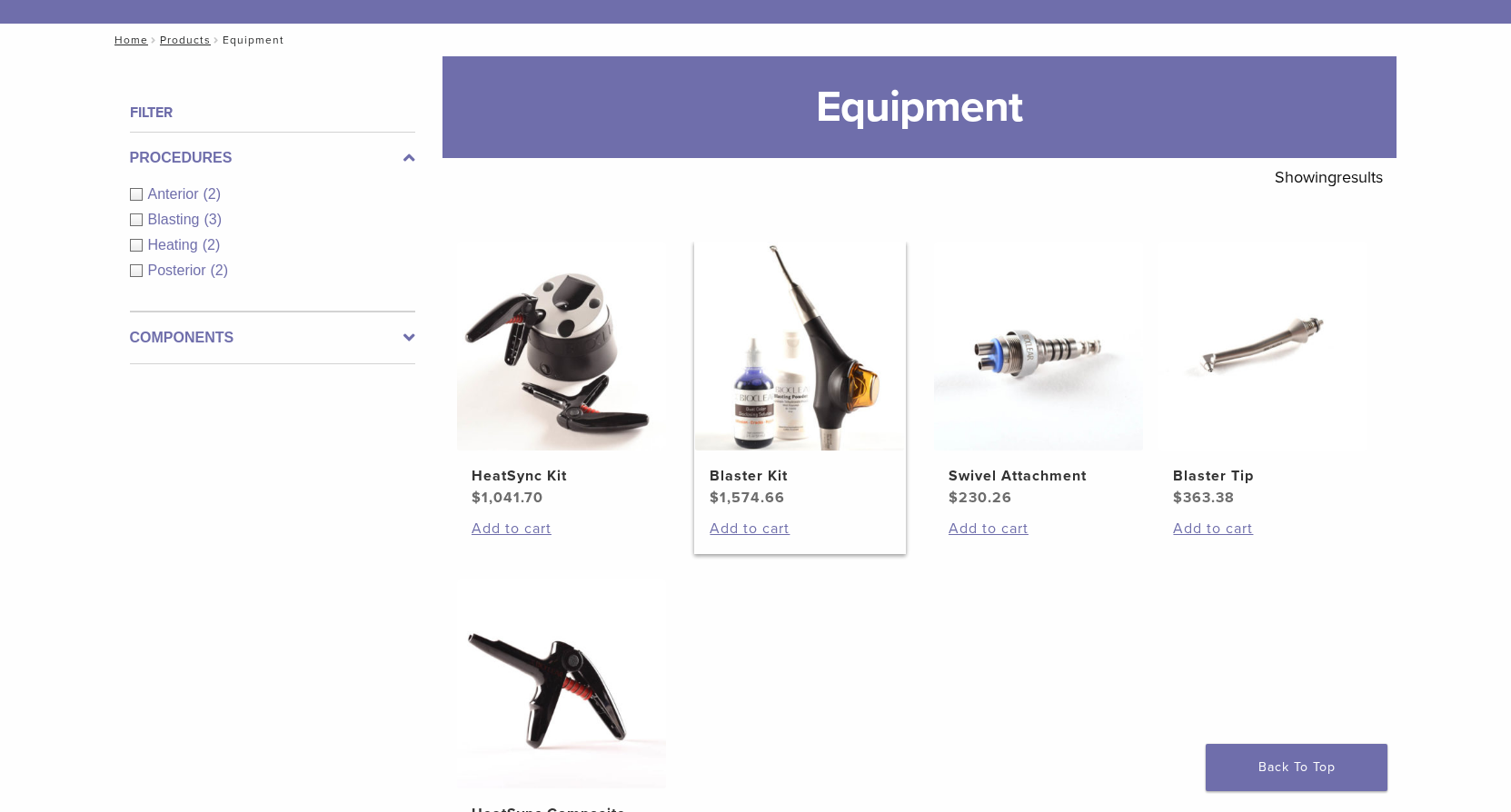
click at [776, 463] on link "Blaster Kit $ 1,574.66" at bounding box center [800, 375] width 212 height 267
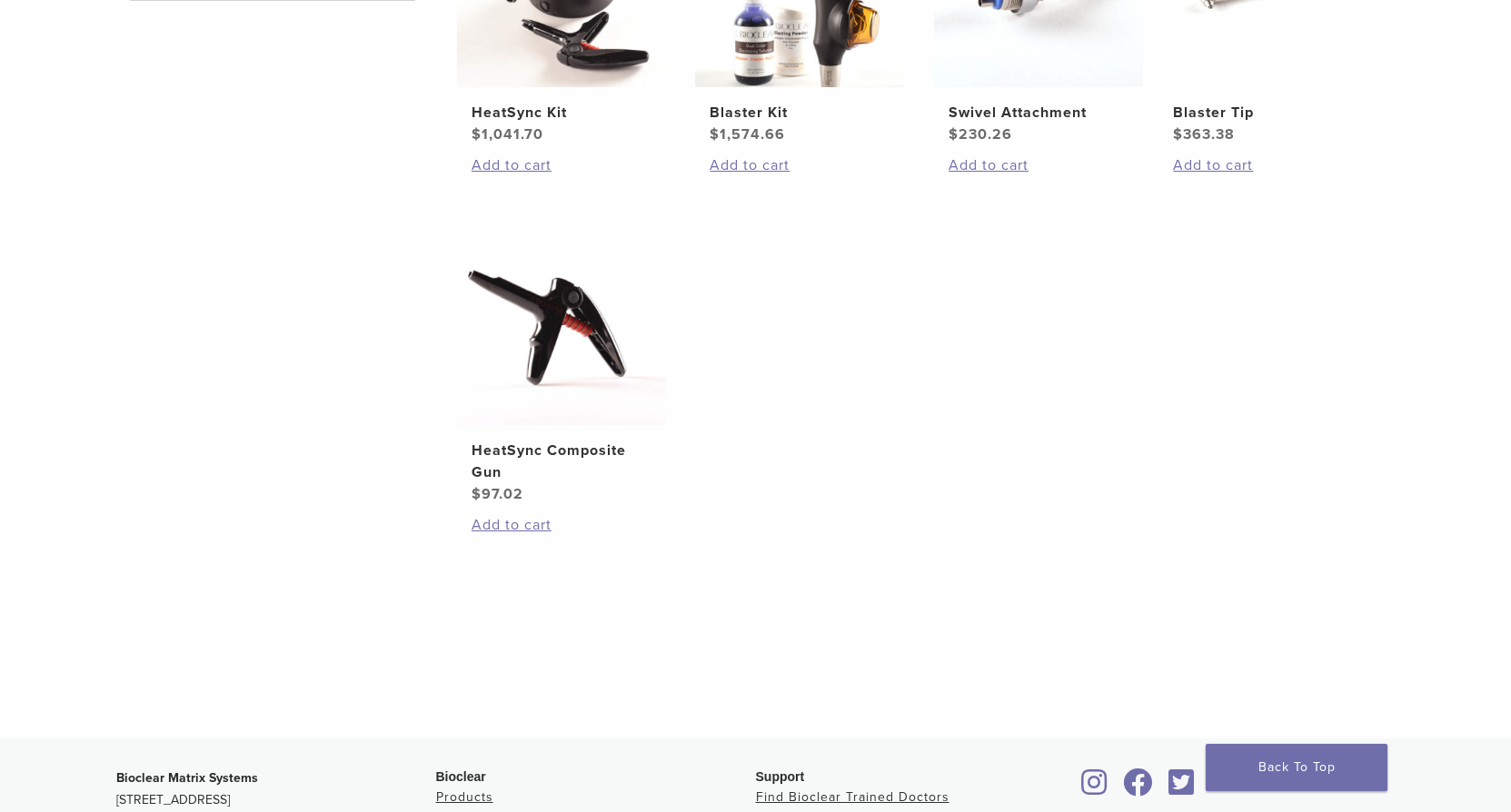
scroll to position [906, 0]
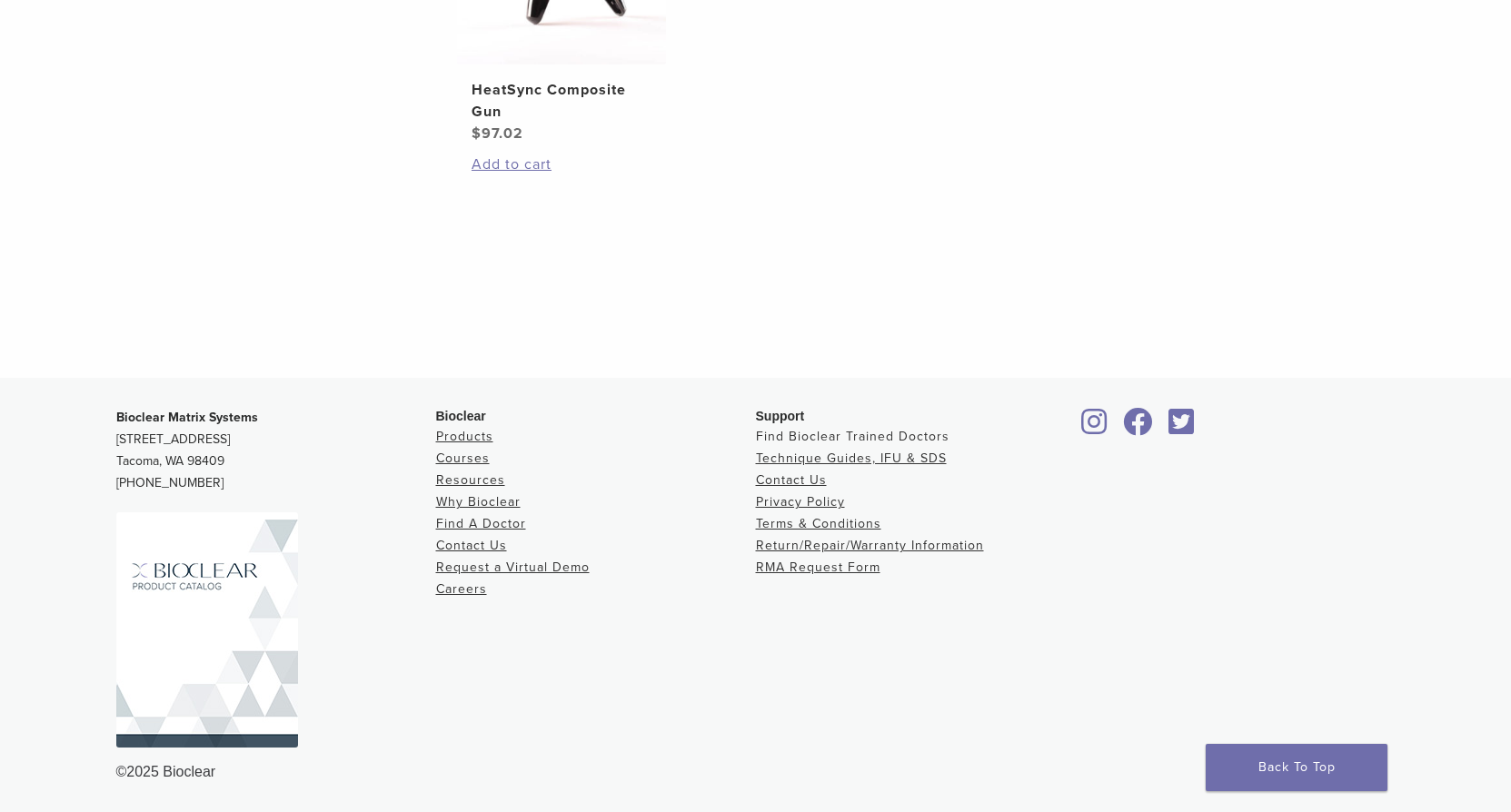
click at [817, 440] on link "Find Bioclear Trained Doctors" at bounding box center [852, 436] width 193 height 16
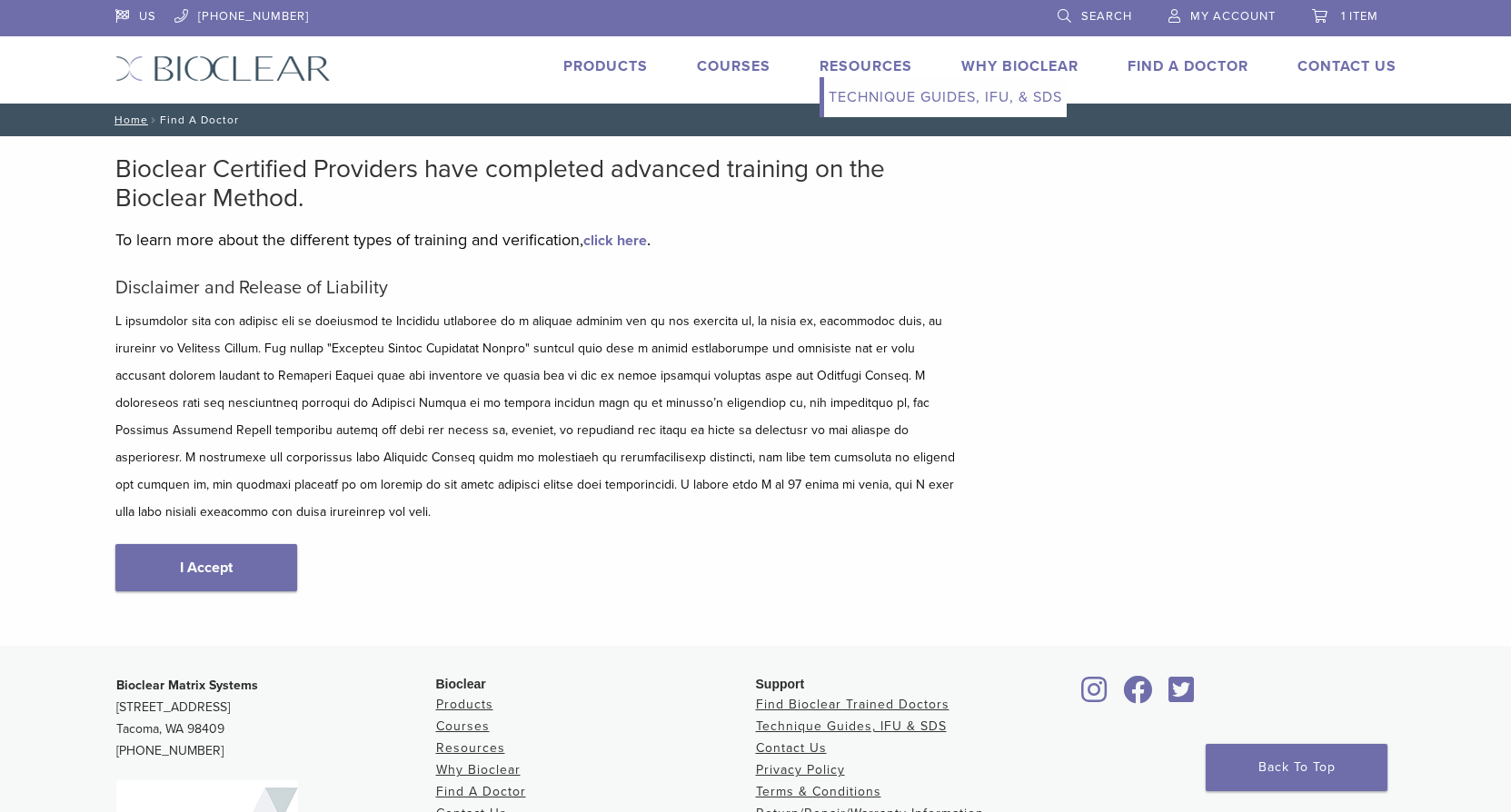
click at [843, 65] on link "Resources" at bounding box center [866, 67] width 93 height 18
click at [845, 88] on link "Technique Guides, IFU, & SDS" at bounding box center [945, 98] width 243 height 40
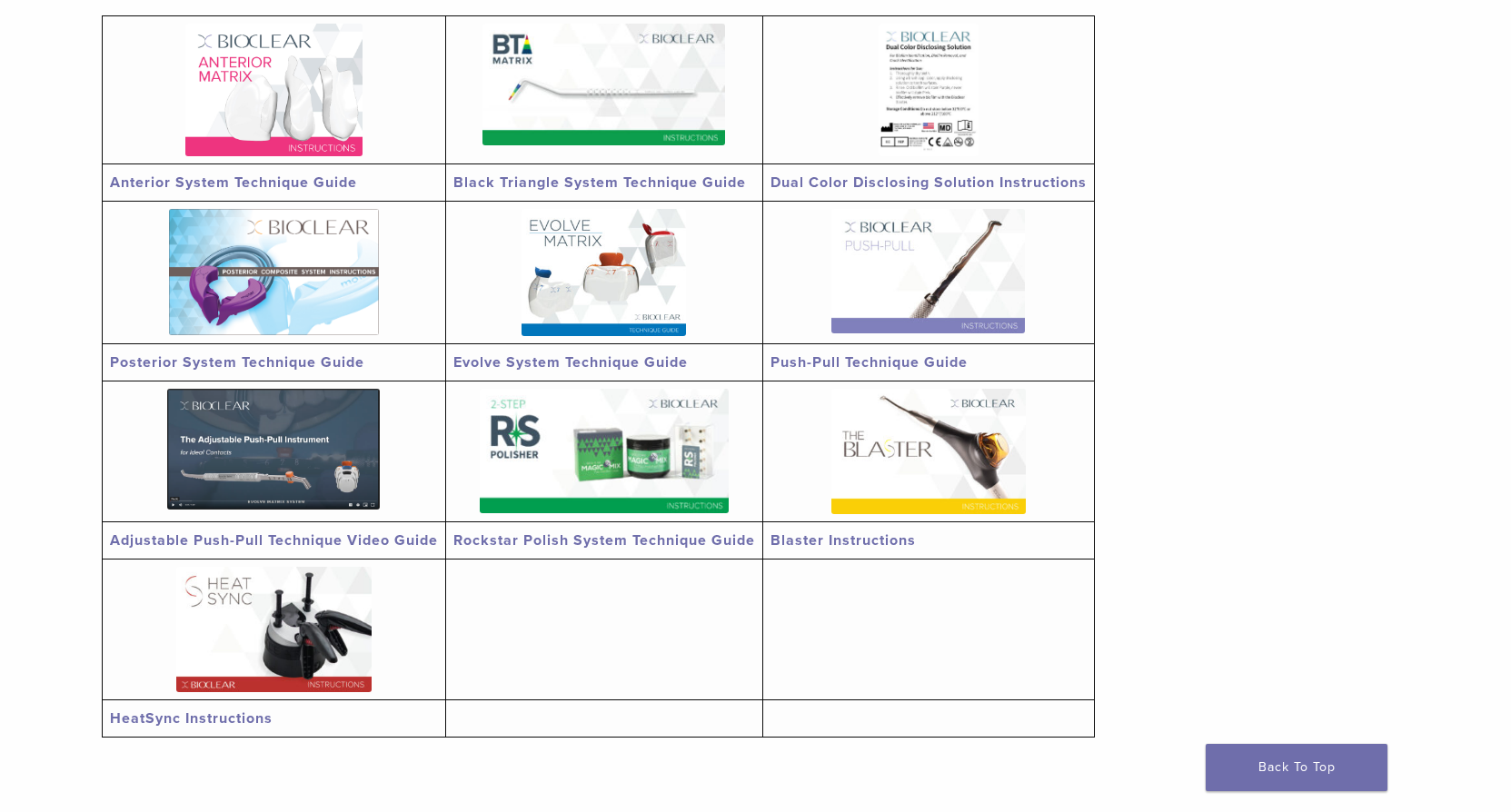
scroll to position [363, 0]
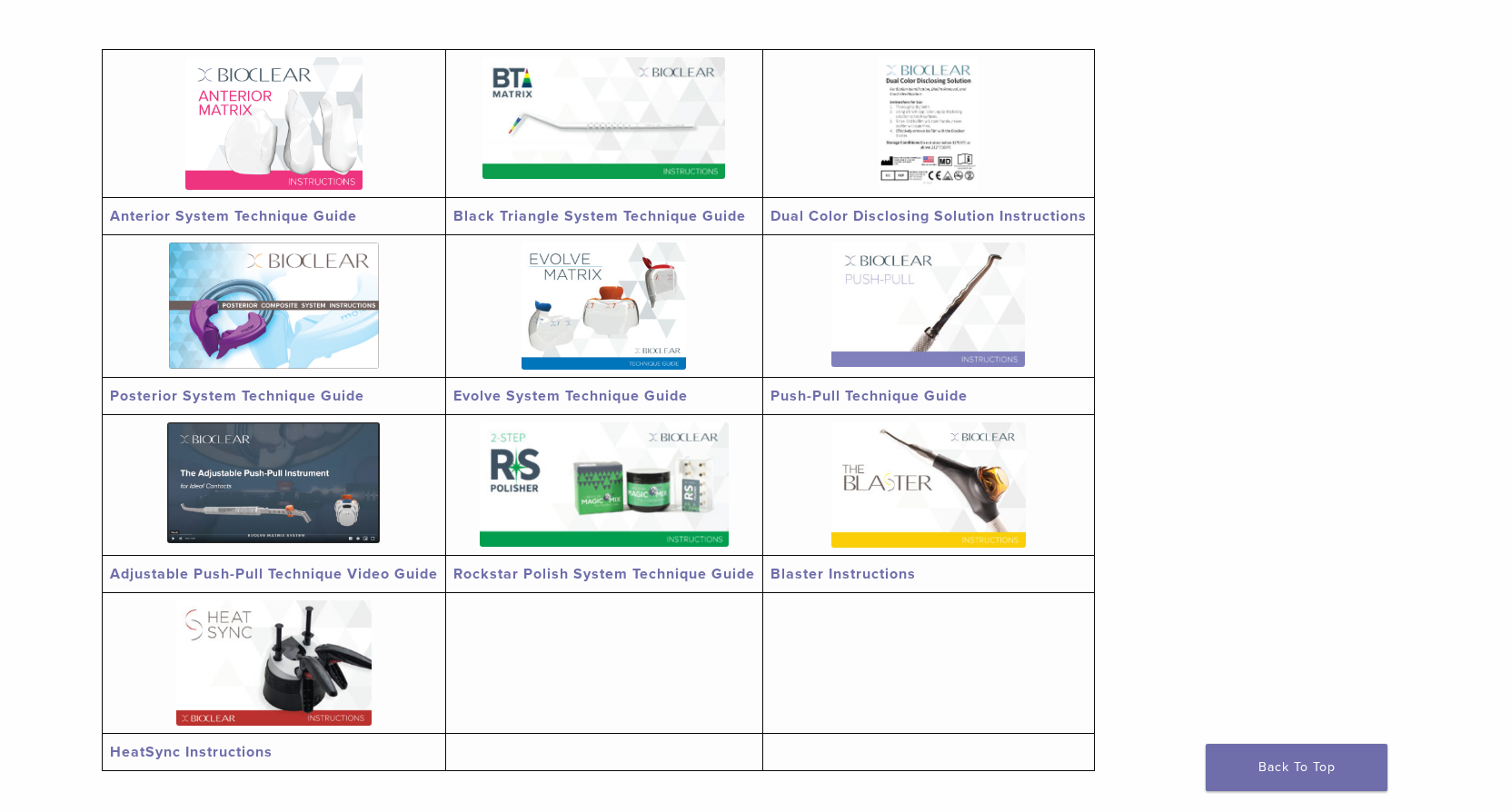
click at [277, 426] on img at bounding box center [273, 483] width 213 height 120
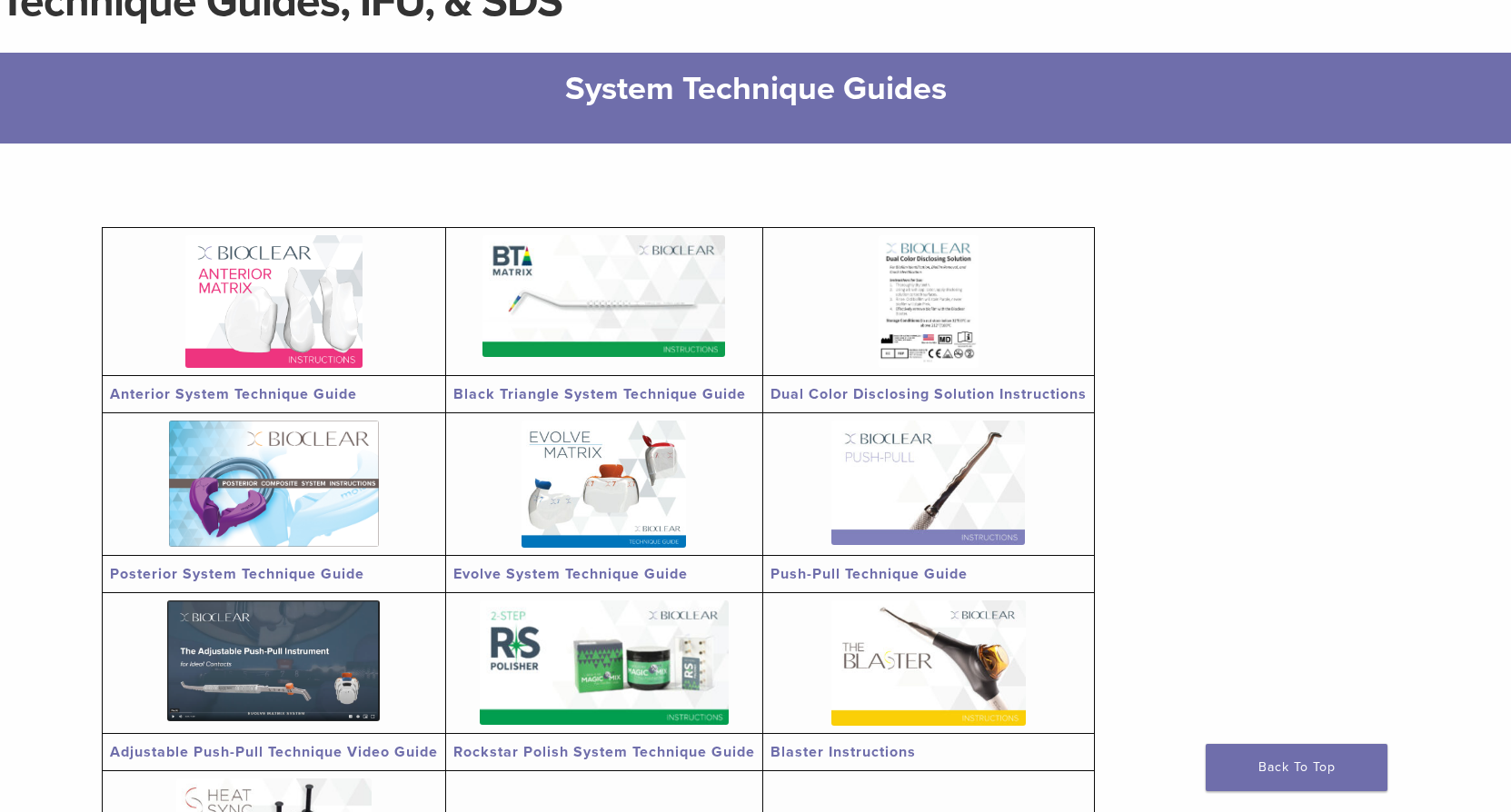
scroll to position [182, 0]
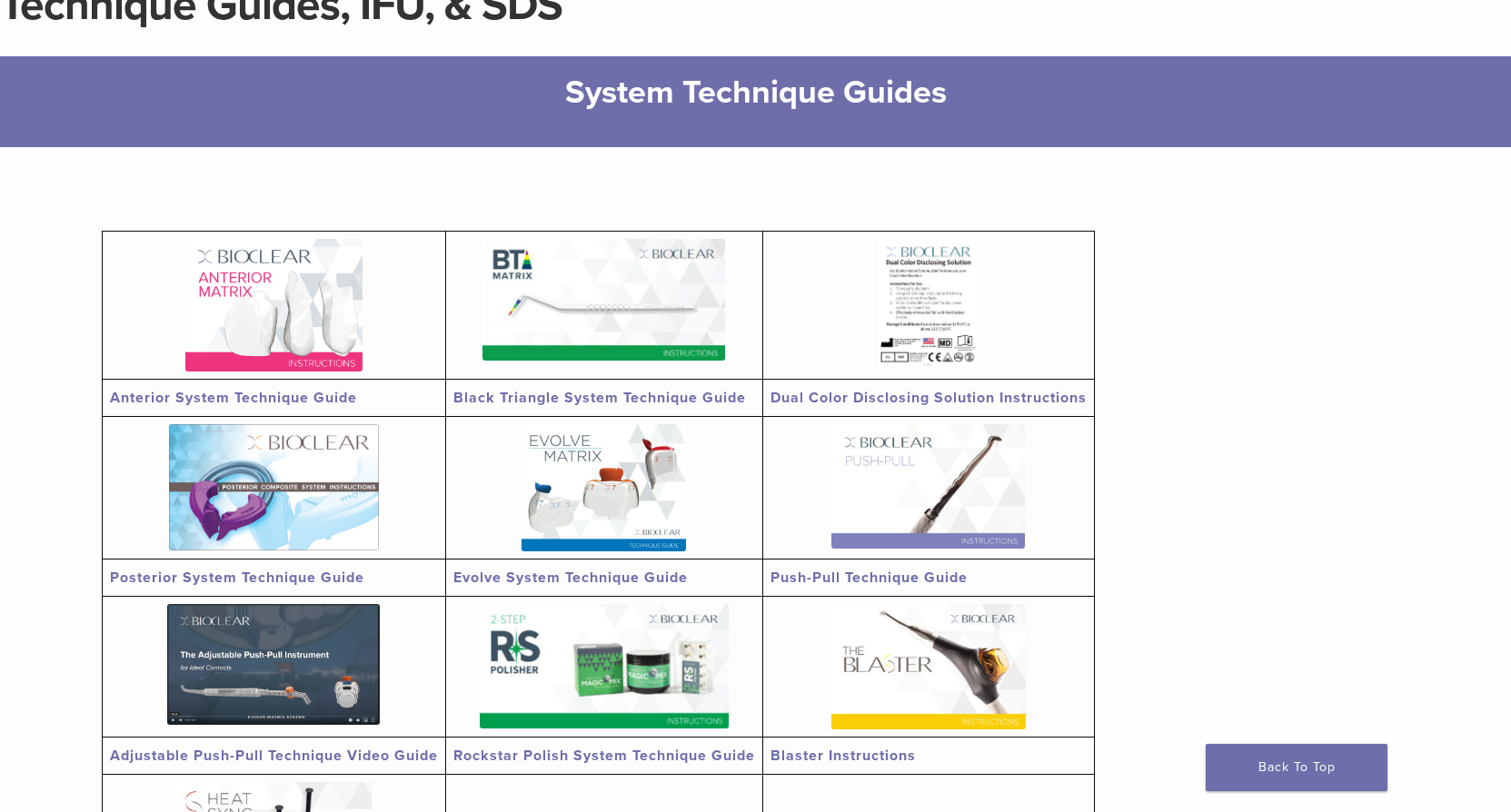
click at [584, 356] on img at bounding box center [604, 299] width 243 height 121
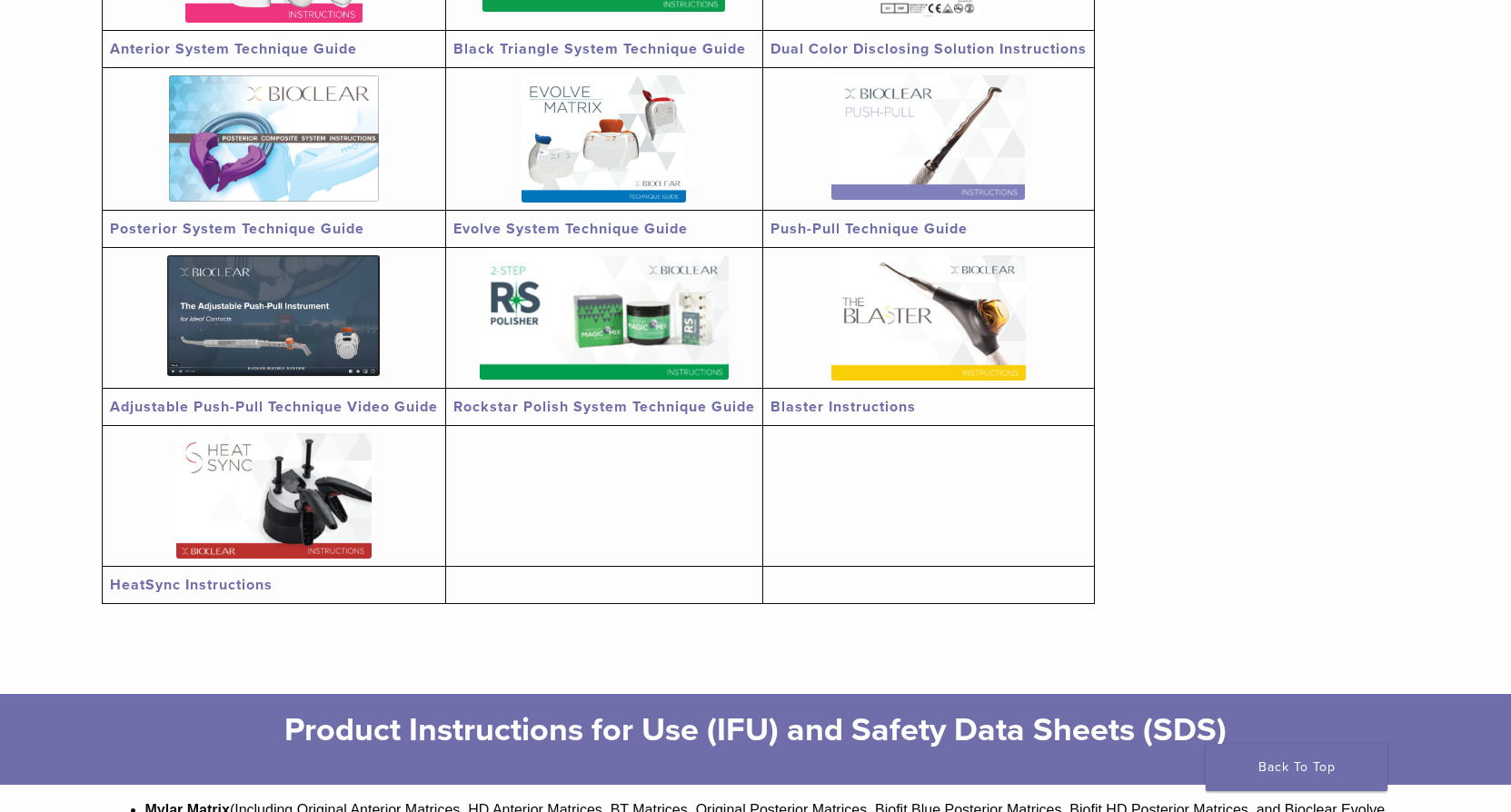
scroll to position [636, 0]
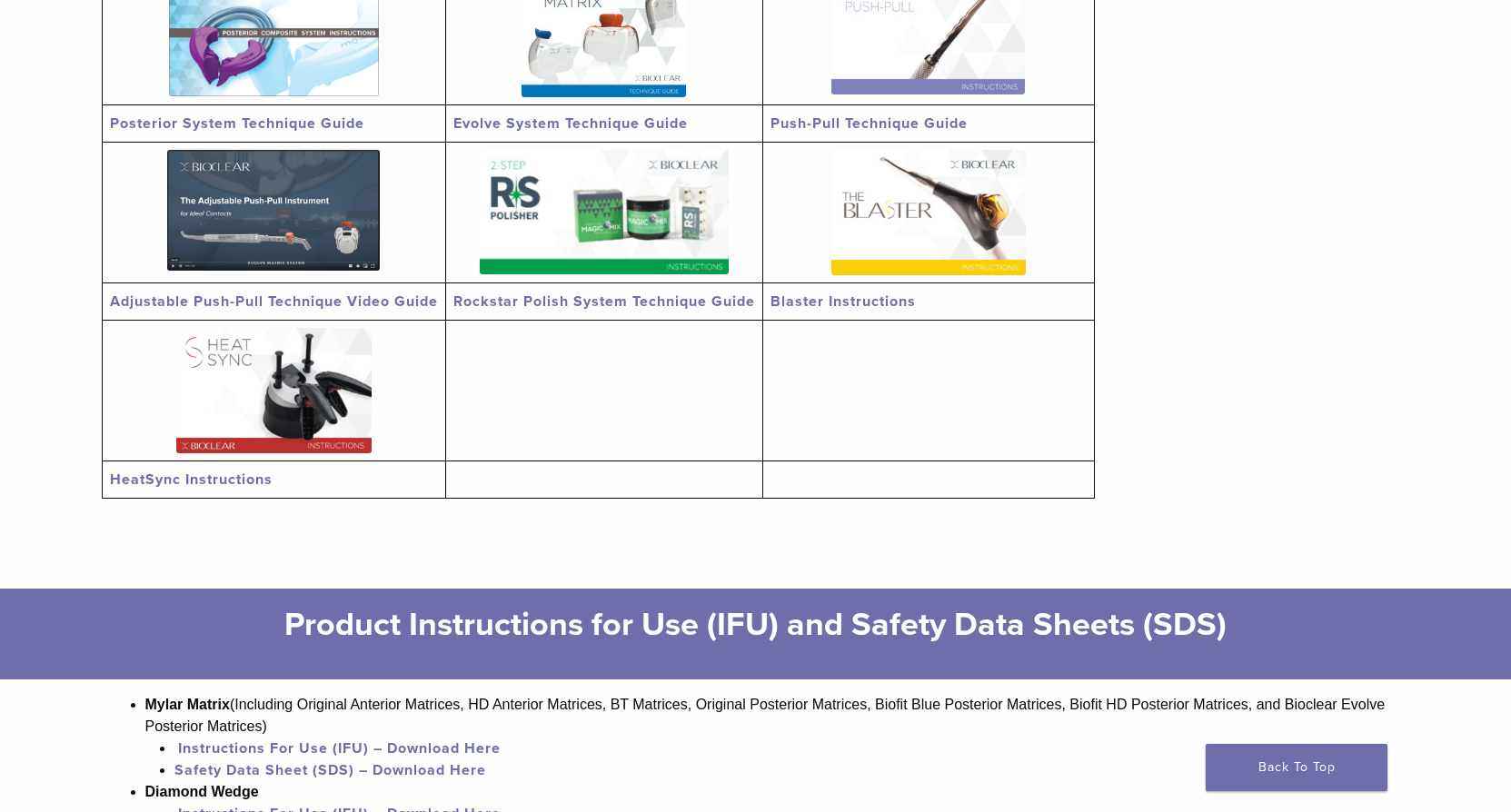
click at [293, 357] on img at bounding box center [274, 390] width 195 height 125
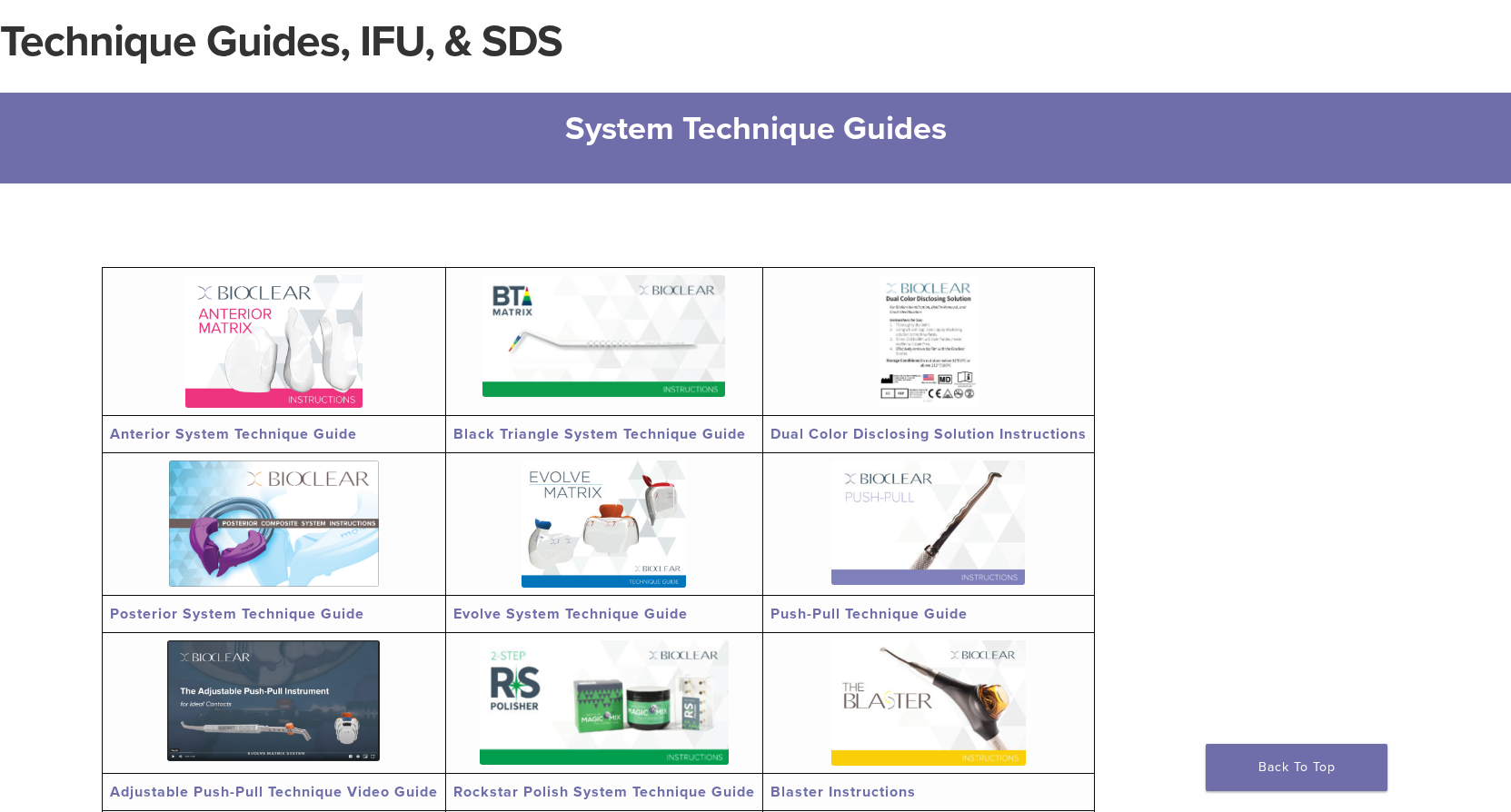
scroll to position [0, 0]
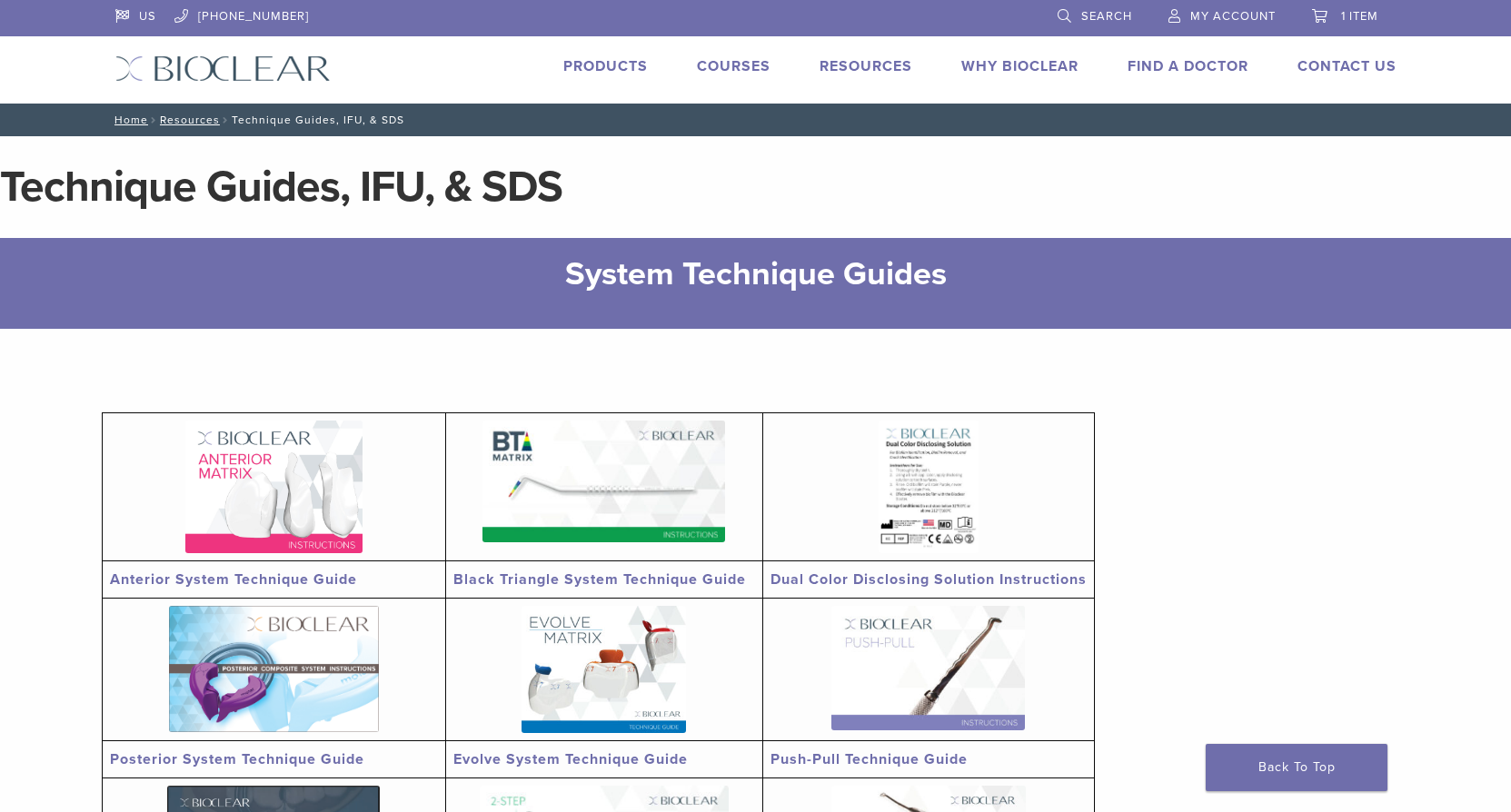
click at [744, 70] on link "Courses" at bounding box center [734, 67] width 74 height 18
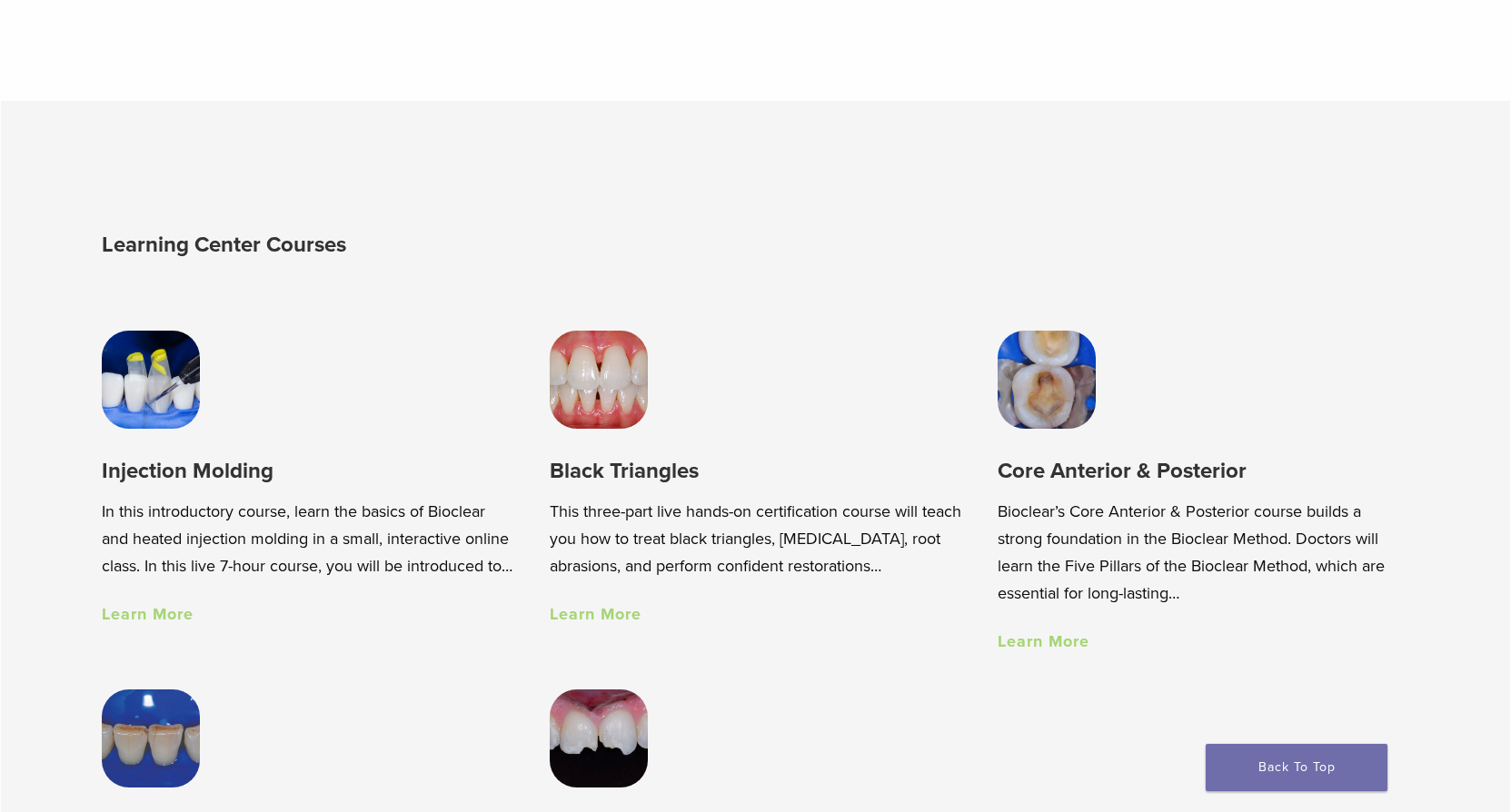
scroll to position [1272, 0]
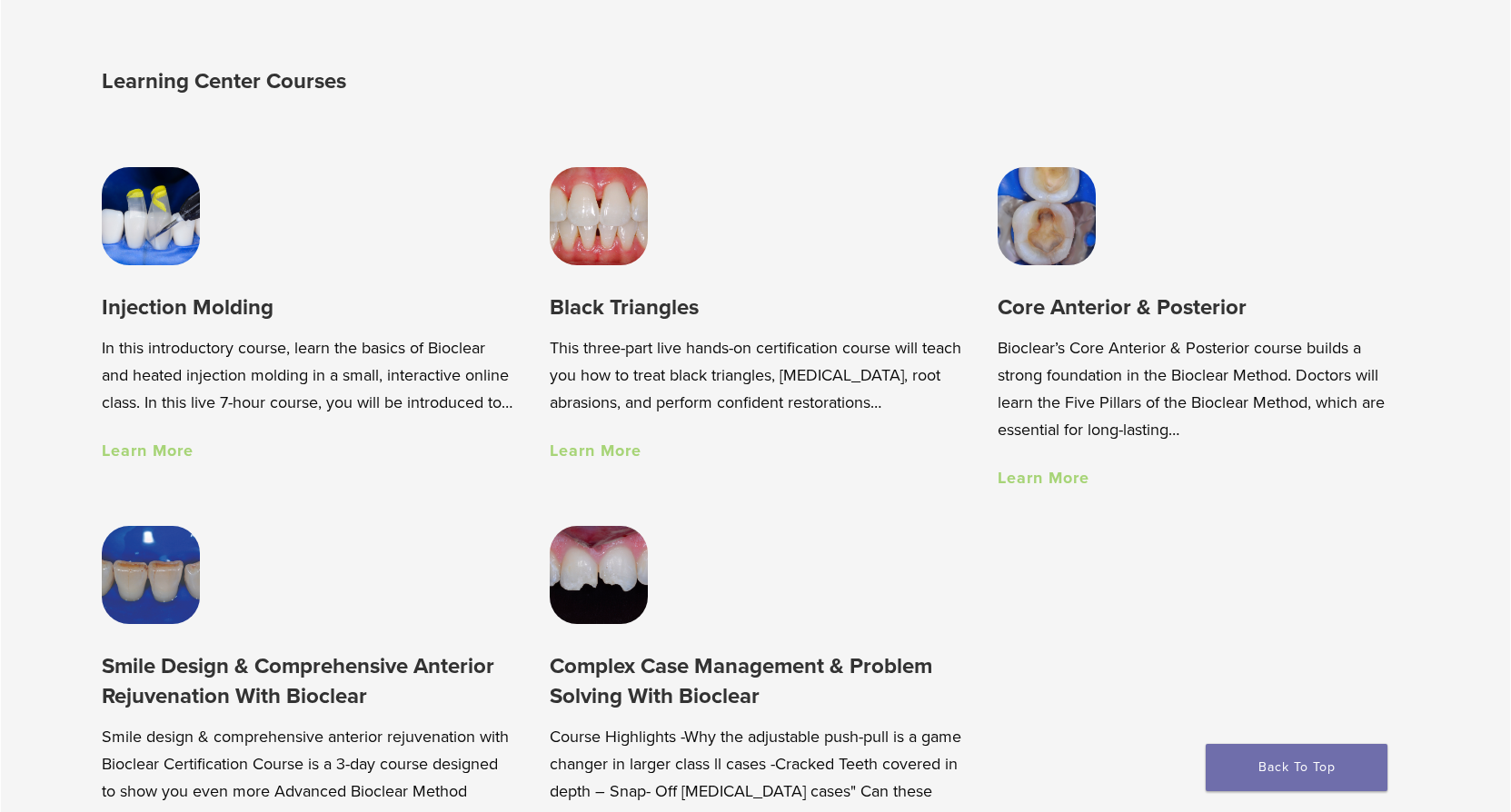
click at [610, 231] on img at bounding box center [599, 216] width 99 height 99
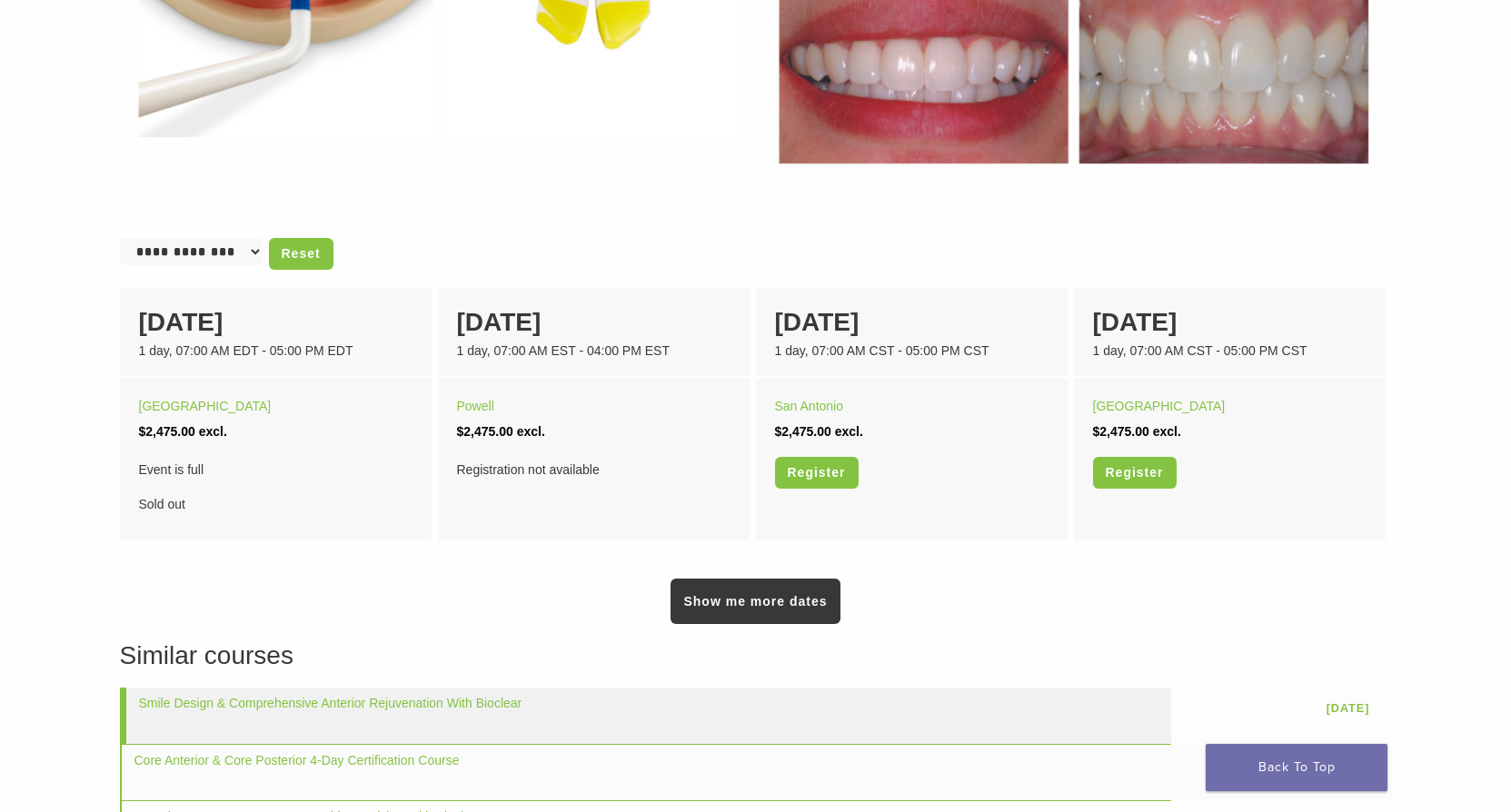
scroll to position [1181, 0]
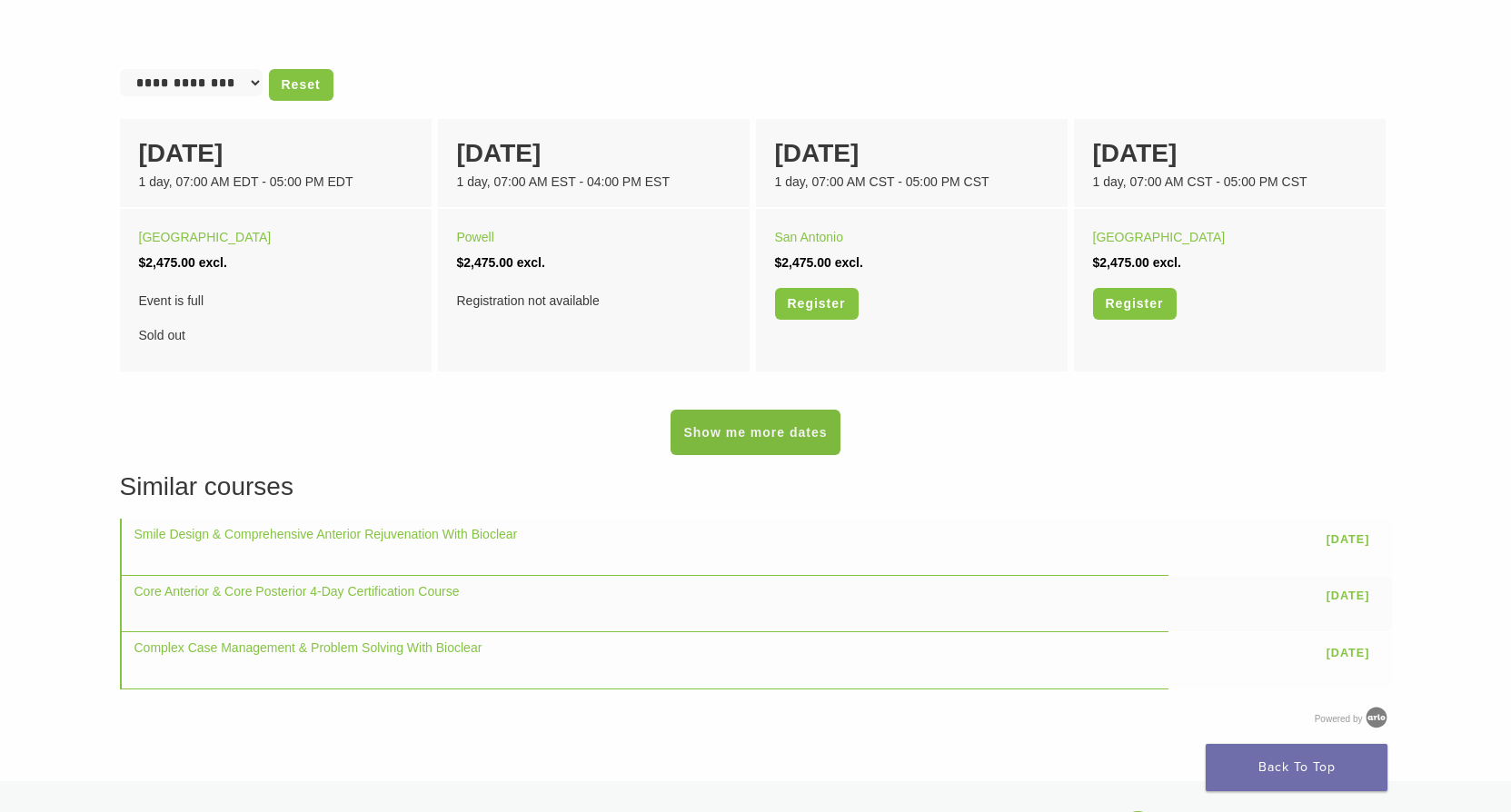
click at [804, 437] on link "Show me more dates" at bounding box center [755, 432] width 169 height 46
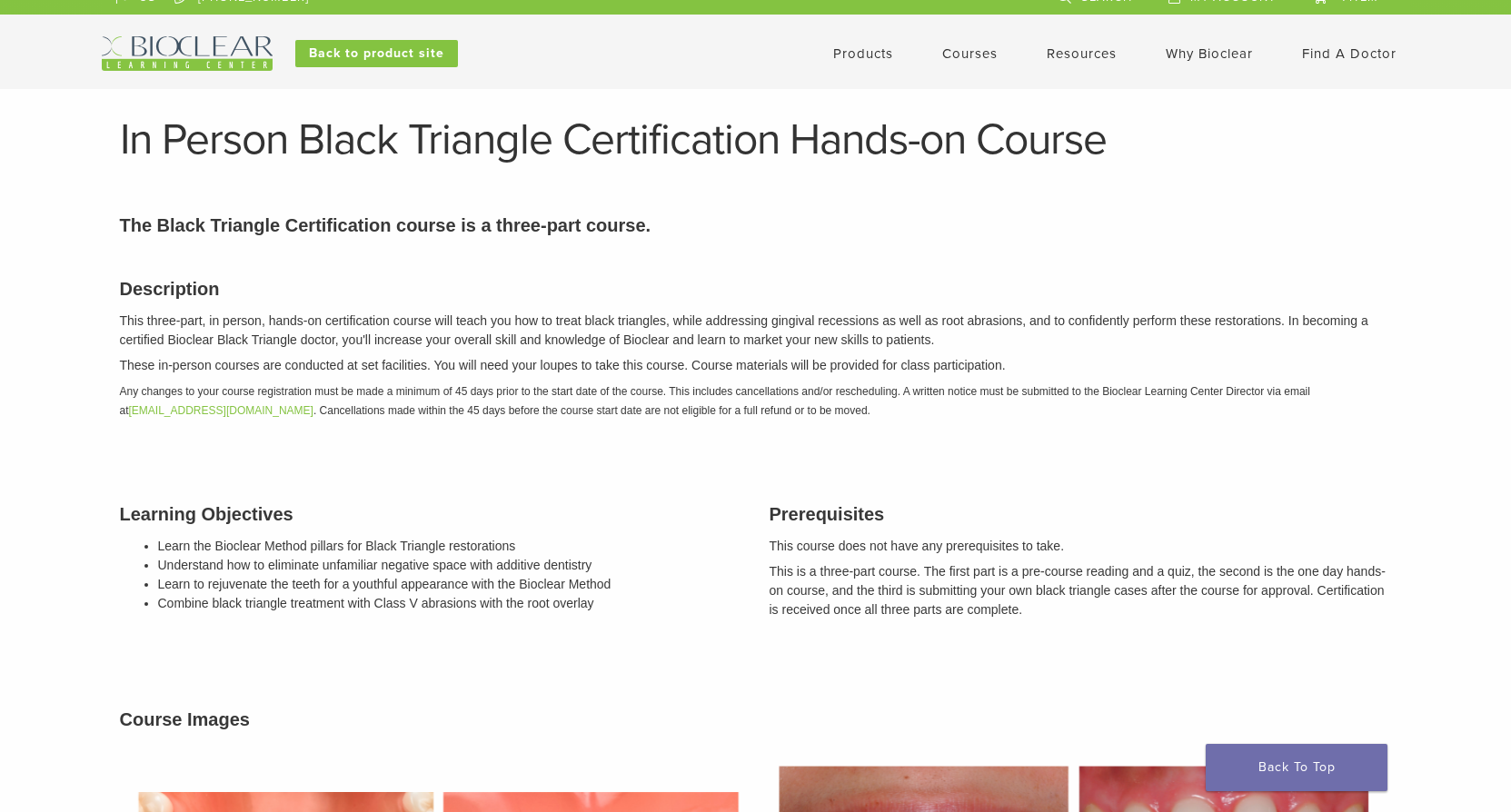
scroll to position [0, 0]
